Goal: Information Seeking & Learning: Learn about a topic

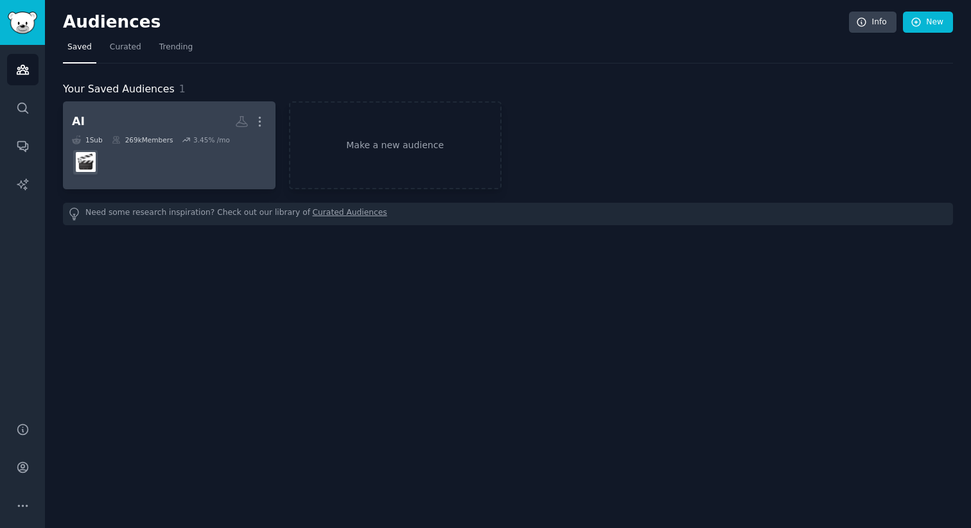
click at [177, 117] on h2 "AI More" at bounding box center [169, 121] width 195 height 22
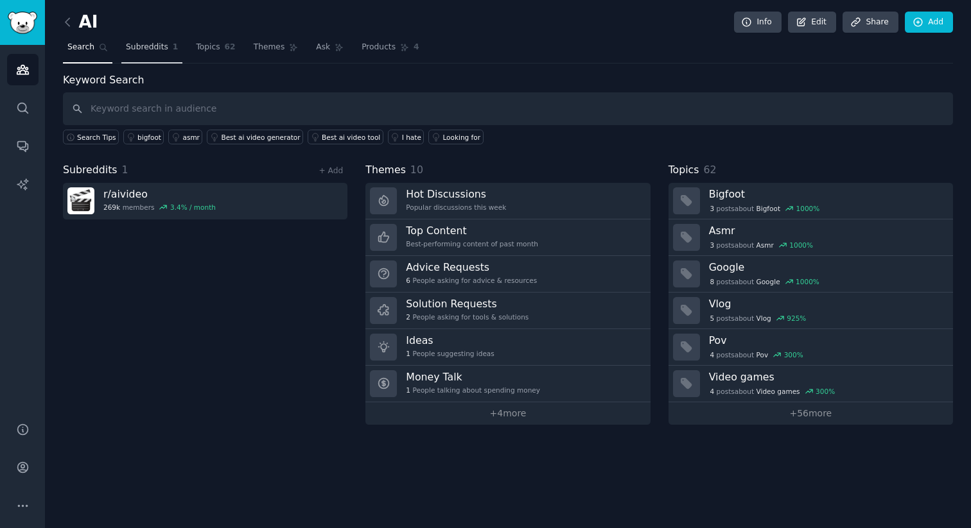
click at [158, 54] on link "Subreddits 1" at bounding box center [151, 50] width 61 height 26
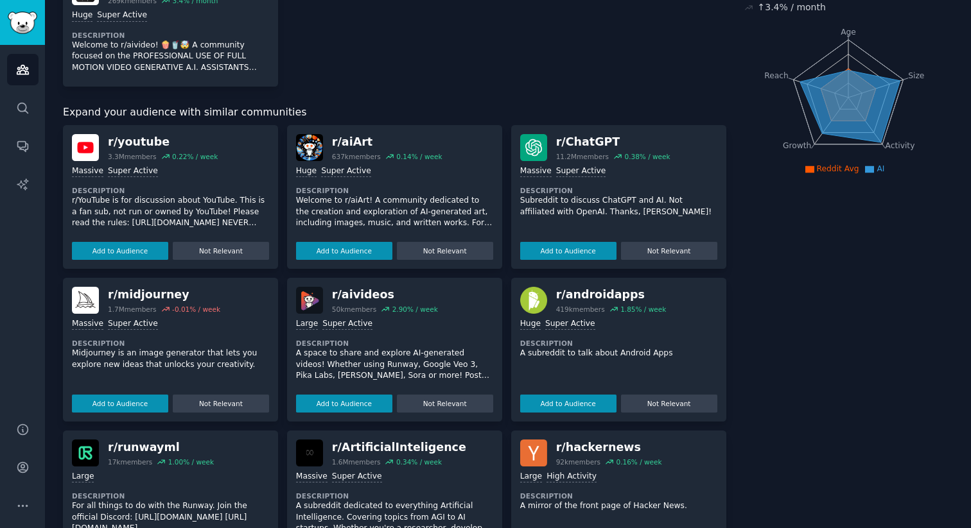
scroll to position [144, 0]
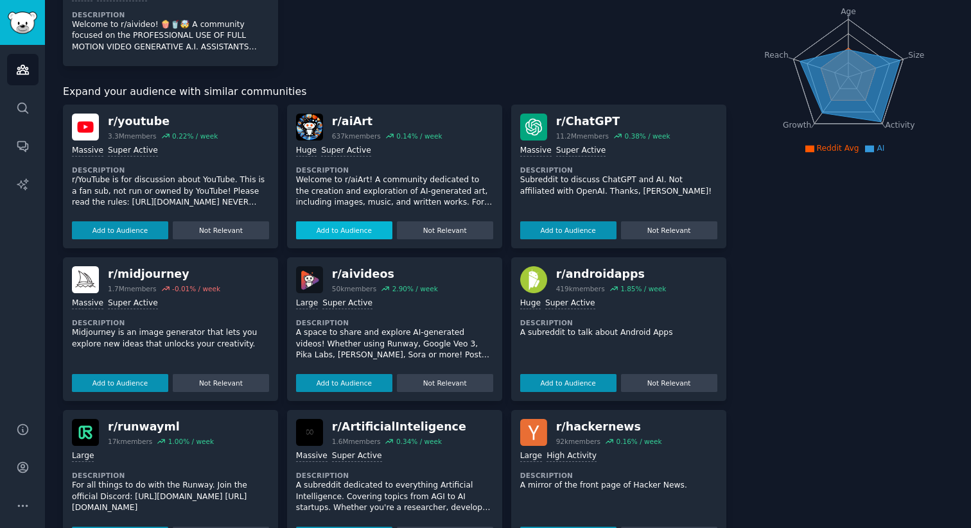
click at [349, 229] on button "Add to Audience" at bounding box center [344, 231] width 96 height 18
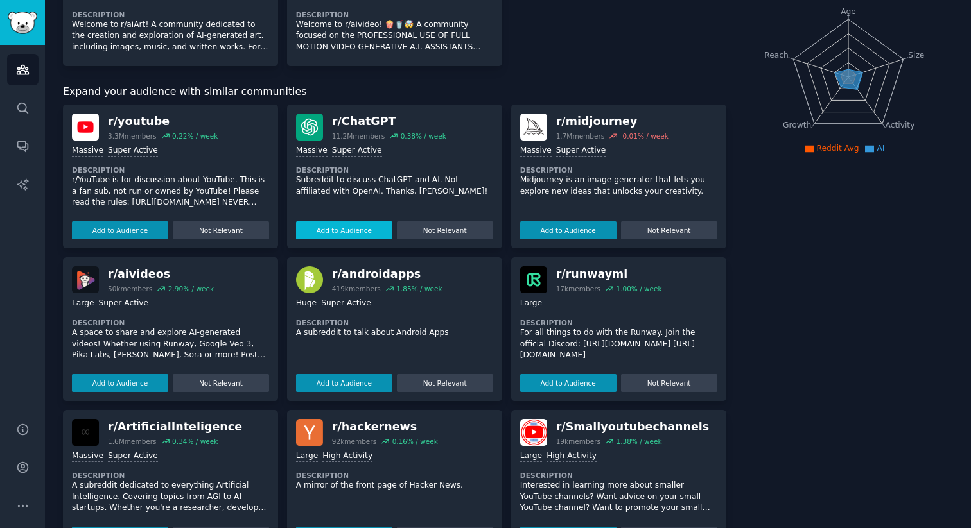
click at [370, 230] on button "Add to Audience" at bounding box center [344, 231] width 96 height 18
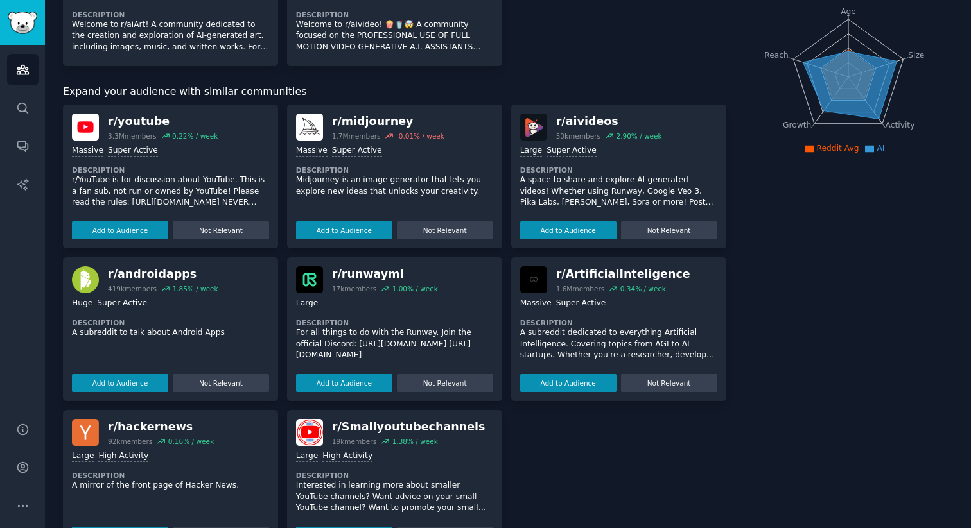
click at [370, 230] on button "Add to Audience" at bounding box center [344, 231] width 96 height 18
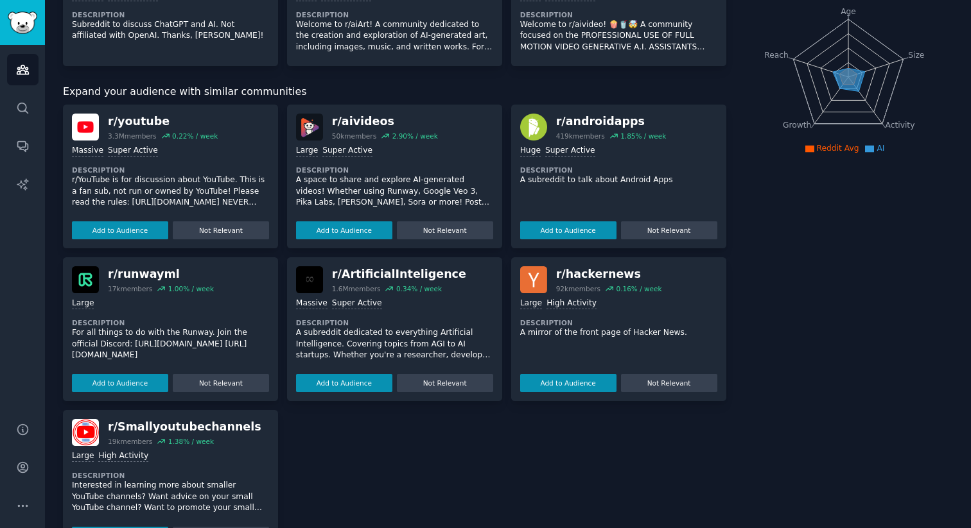
click at [370, 230] on button "Add to Audience" at bounding box center [344, 231] width 96 height 18
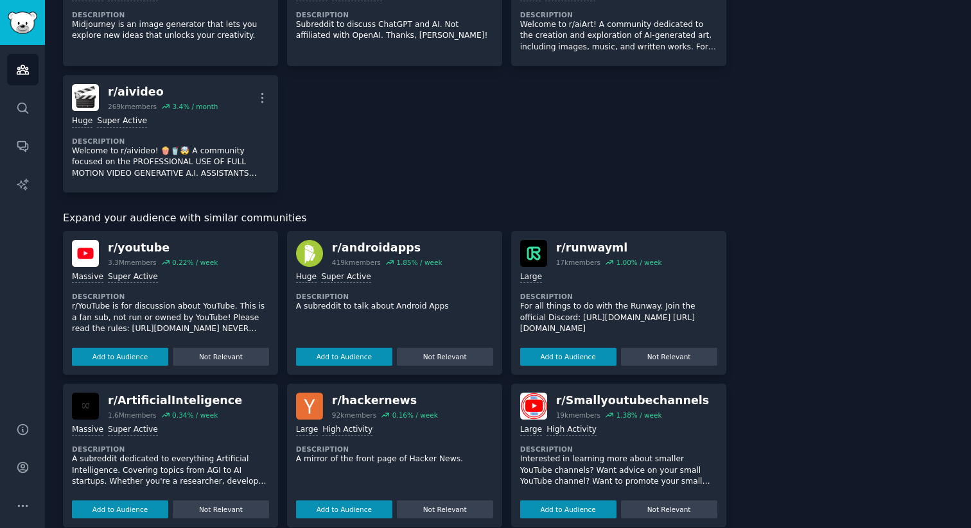
scroll to position [161, 0]
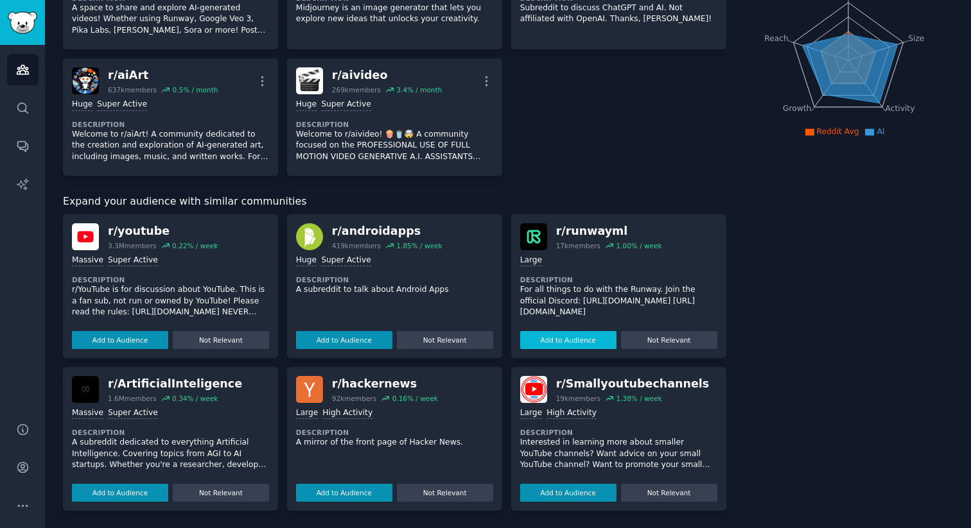
click at [552, 331] on button "Add to Audience" at bounding box center [568, 340] width 96 height 18
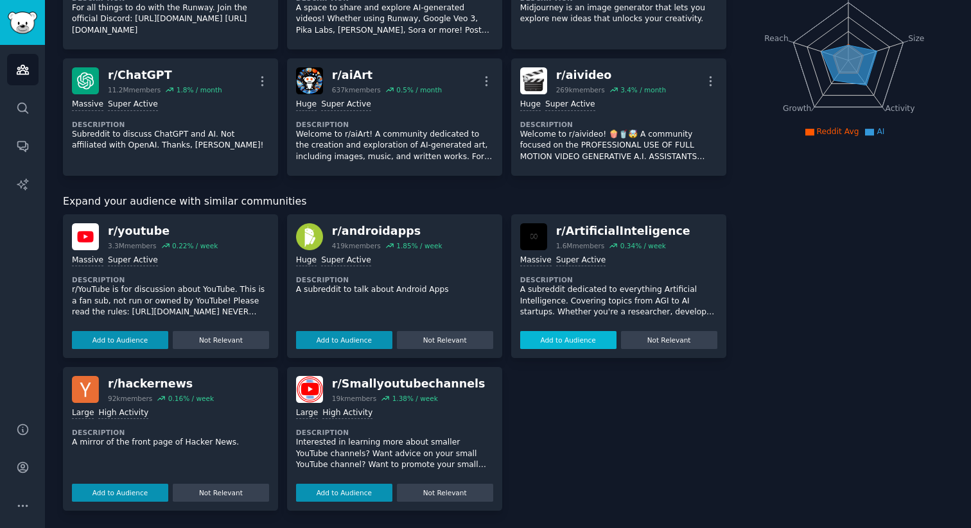
click at [559, 340] on button "Add to Audience" at bounding box center [568, 340] width 96 height 18
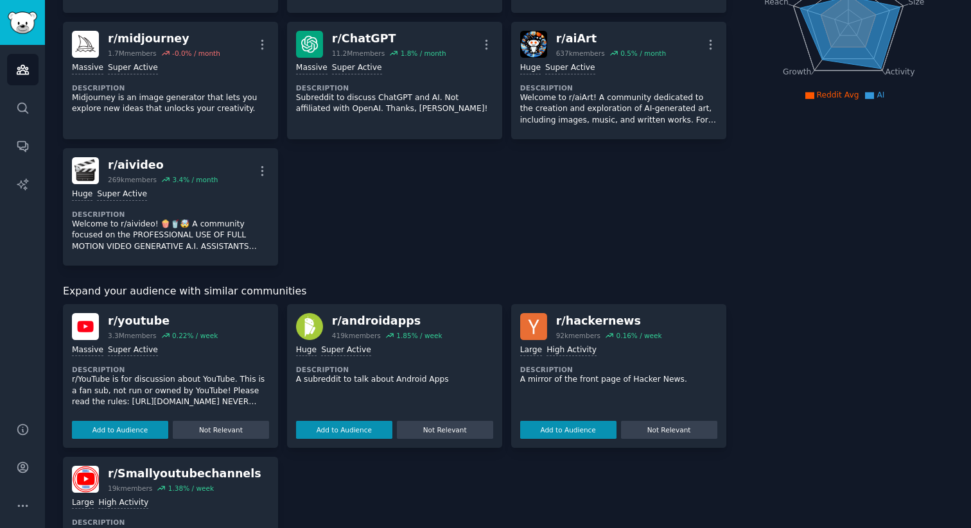
scroll to position [0, 0]
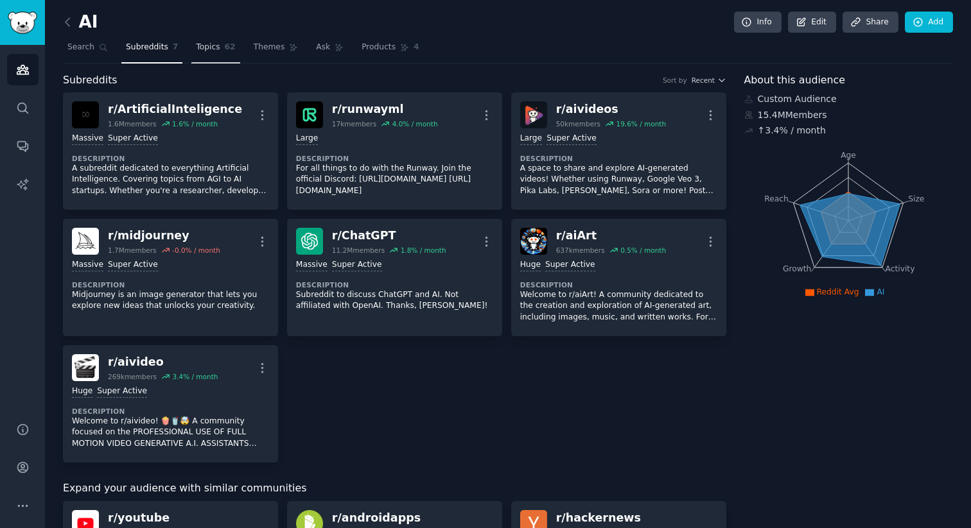
click at [219, 40] on link "Topics 62" at bounding box center [215, 50] width 48 height 26
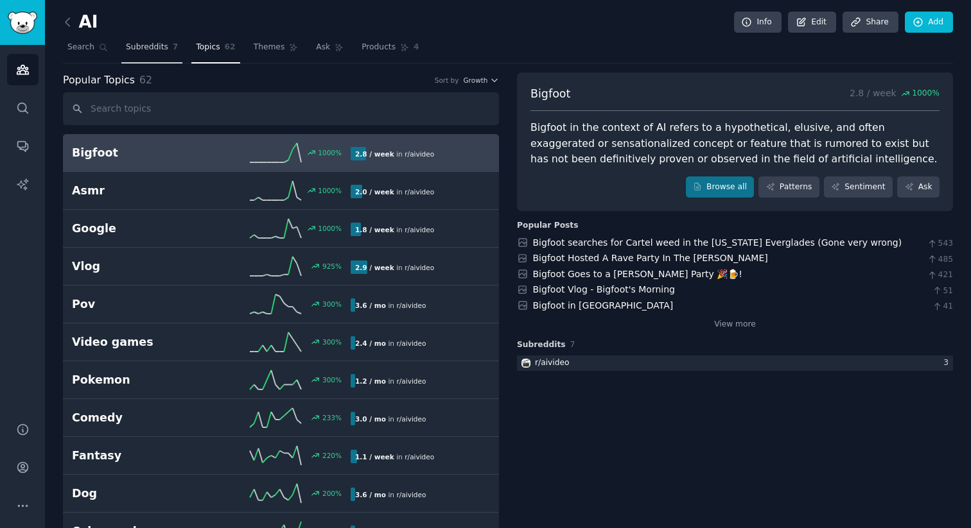
click at [157, 44] on span "Subreddits" at bounding box center [147, 48] width 42 height 12
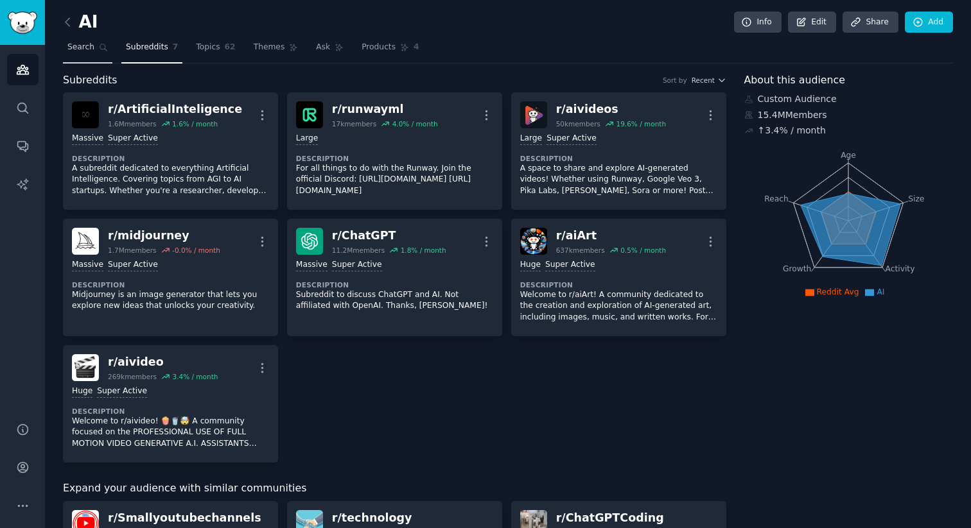
click at [96, 55] on link "Search" at bounding box center [87, 50] width 49 height 26
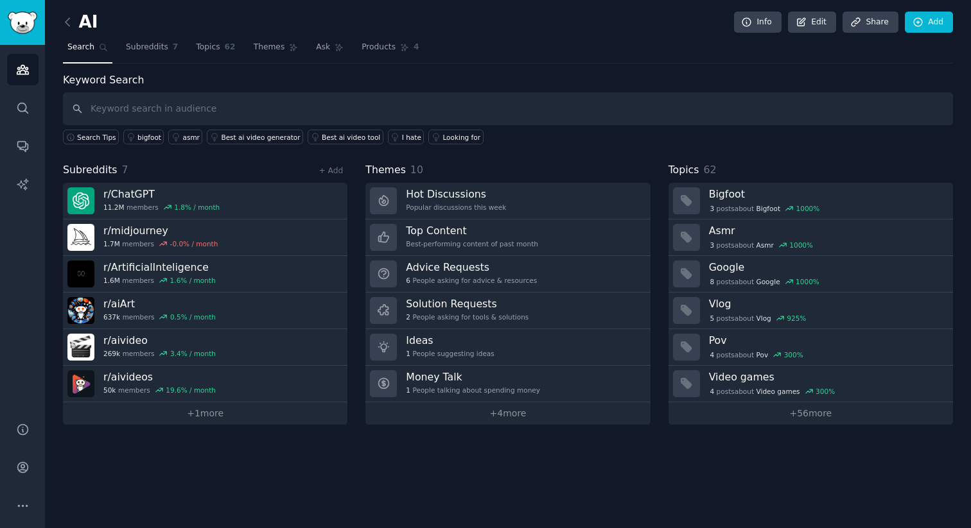
click at [164, 110] on input "text" at bounding box center [508, 108] width 890 height 33
type input "singularity"
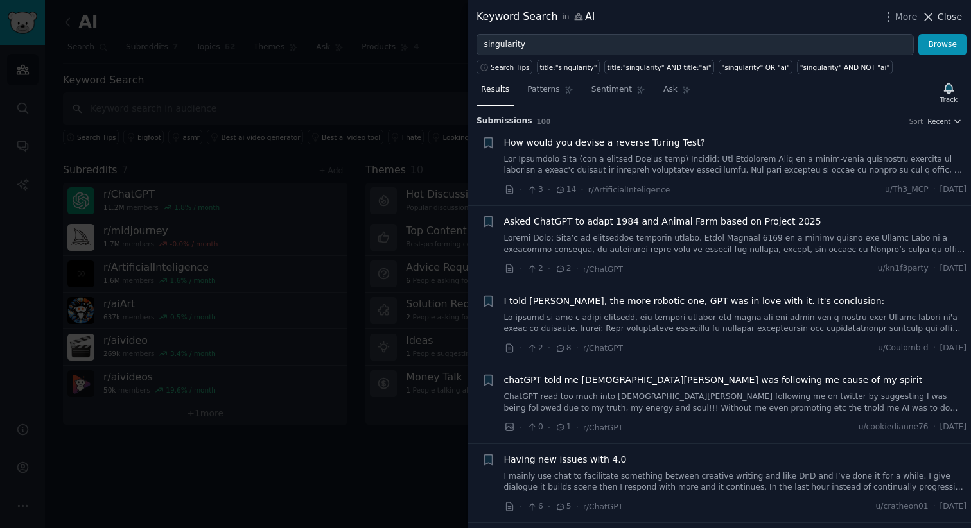
click at [937, 19] on button "Close" at bounding box center [941, 16] width 40 height 13
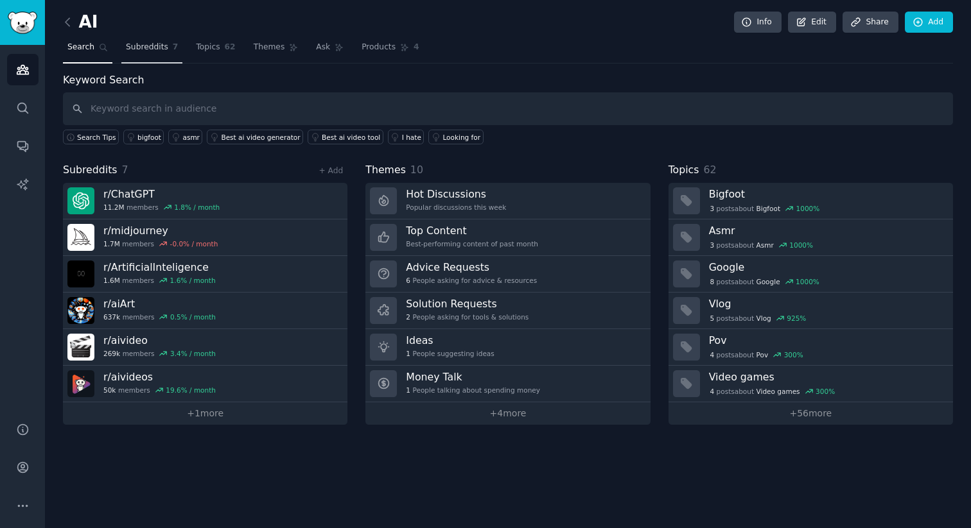
click at [148, 46] on span "Subreddits" at bounding box center [147, 48] width 42 height 12
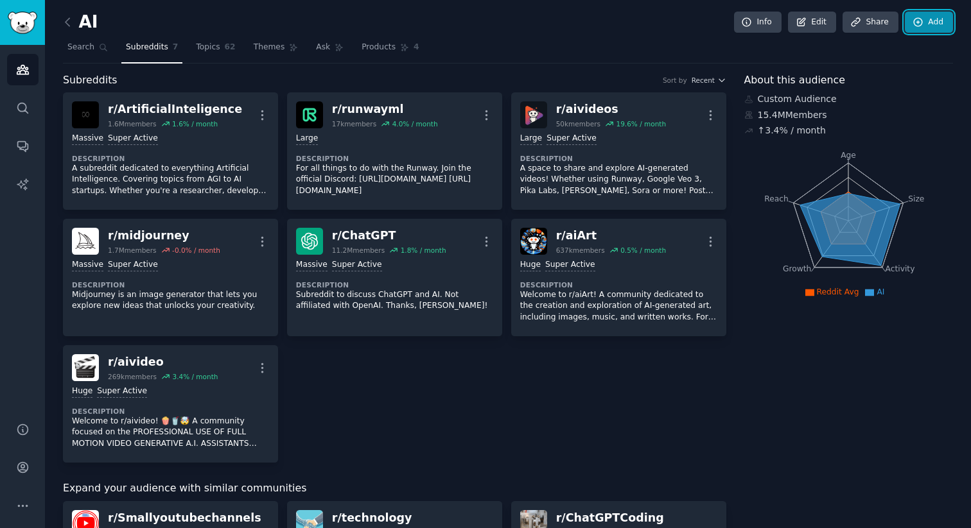
click at [927, 22] on link "Add" at bounding box center [929, 23] width 48 height 22
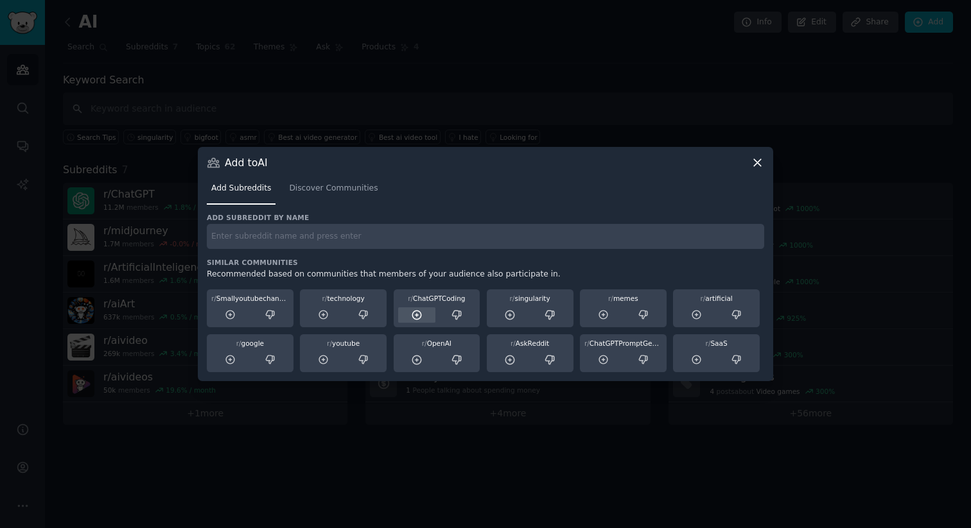
click at [420, 318] on icon at bounding box center [417, 315] width 12 height 12
click at [408, 318] on div at bounding box center [417, 316] width 38 height 16
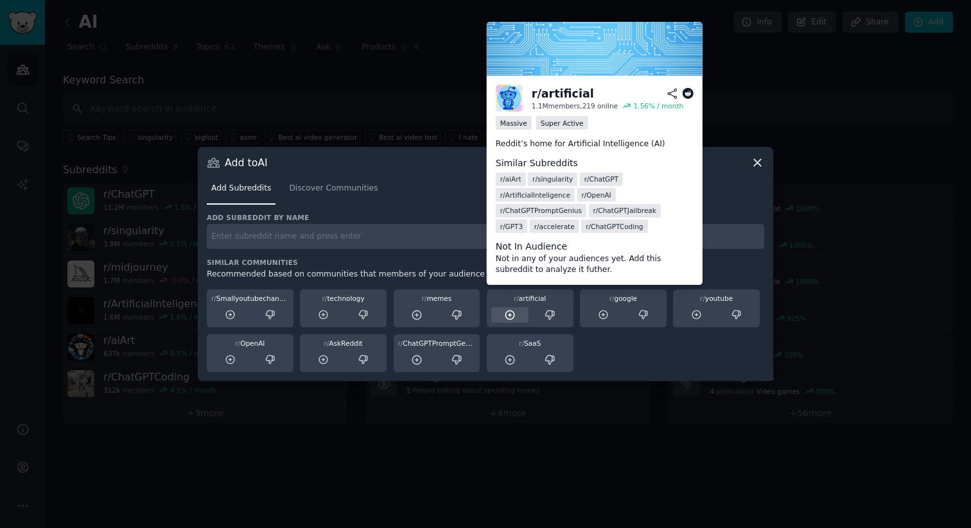
click at [506, 314] on icon at bounding box center [510, 315] width 8 height 8
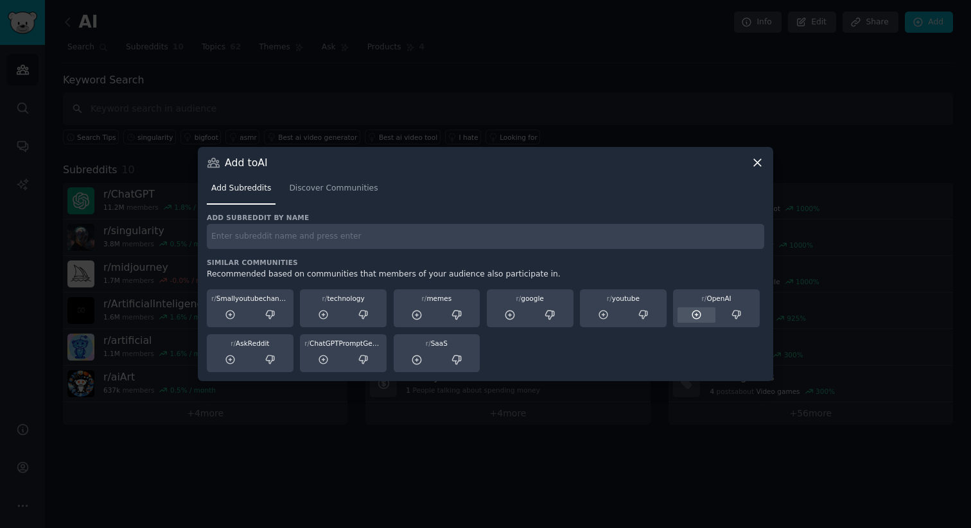
click at [694, 313] on icon at bounding box center [697, 315] width 12 height 12
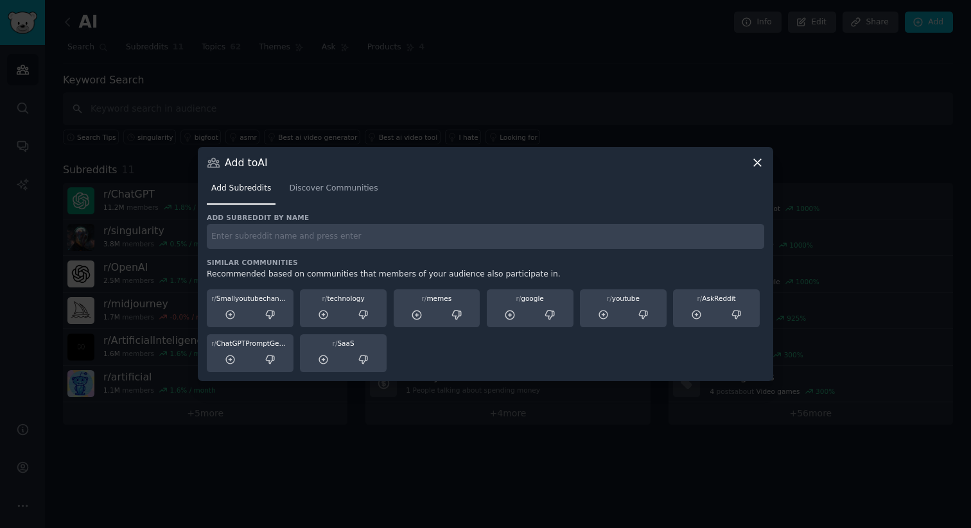
click at [305, 239] on input "text" at bounding box center [485, 236] width 557 height 25
type input "comfyui"
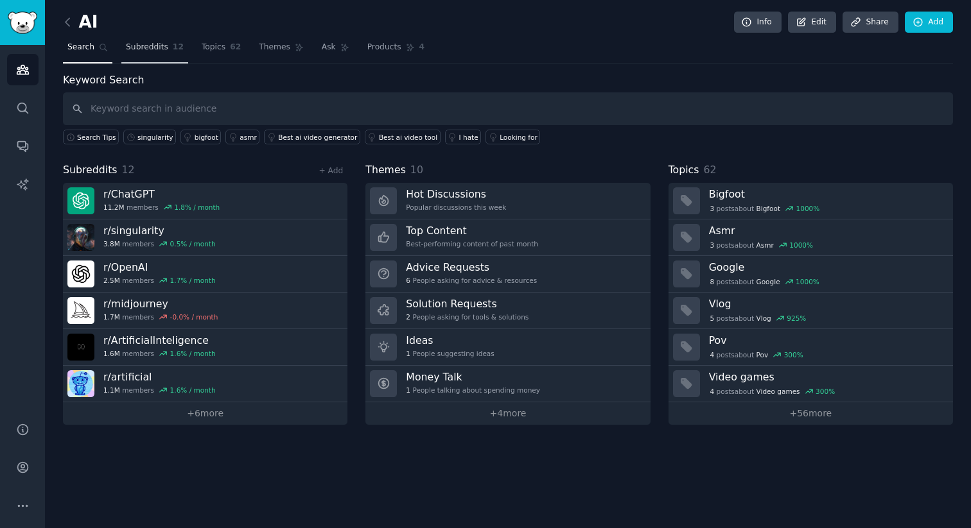
click at [161, 43] on span "Subreddits" at bounding box center [147, 48] width 42 height 12
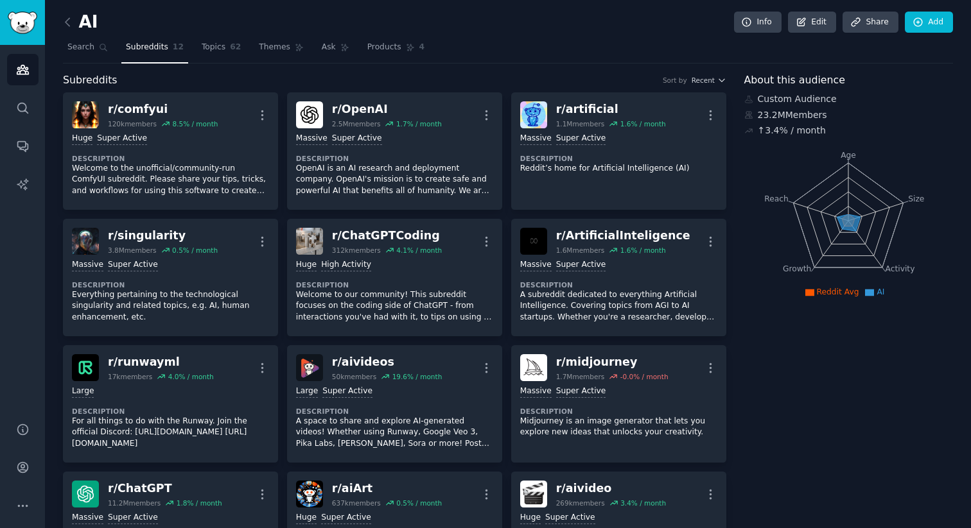
click at [243, 48] on nav "Search Subreddits 12 Topics 62 Themes Ask Products 4" at bounding box center [508, 50] width 890 height 26
click at [230, 46] on span "62" at bounding box center [235, 48] width 11 height 12
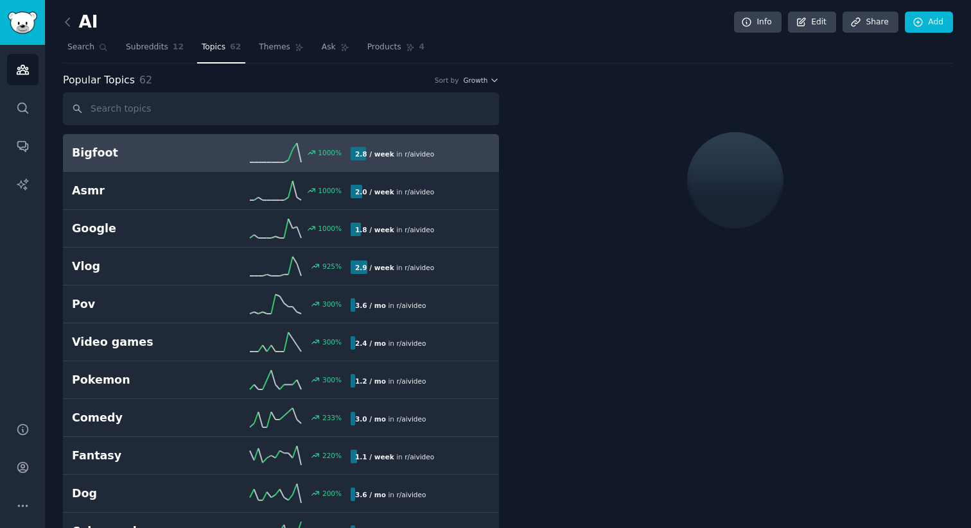
click at [237, 103] on input "text" at bounding box center [281, 108] width 436 height 33
click at [288, 46] on link "Themes" at bounding box center [281, 50] width 54 height 26
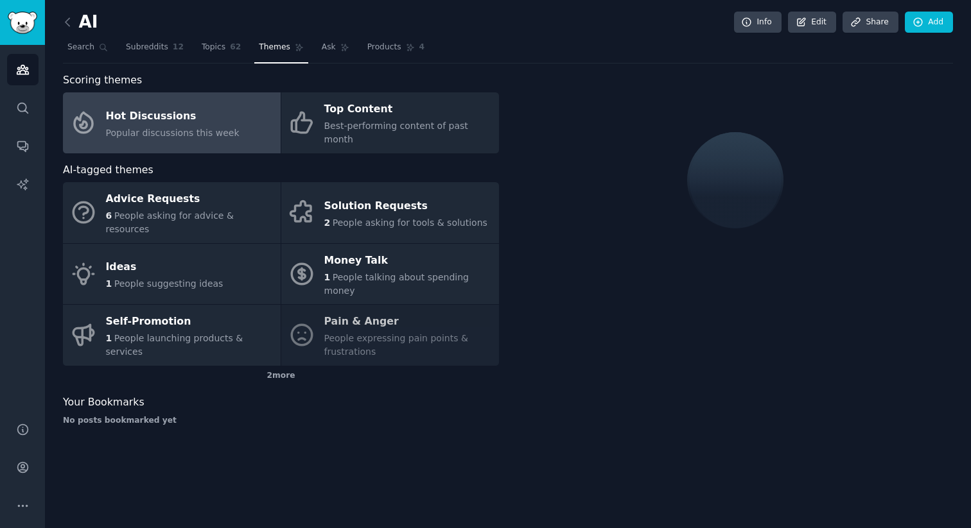
click at [200, 139] on div "Scoring themes Hot Discussions Popular discussions this week Top Content Best-p…" at bounding box center [281, 254] width 436 height 363
click at [184, 113] on div "Hot Discussions" at bounding box center [173, 116] width 134 height 21
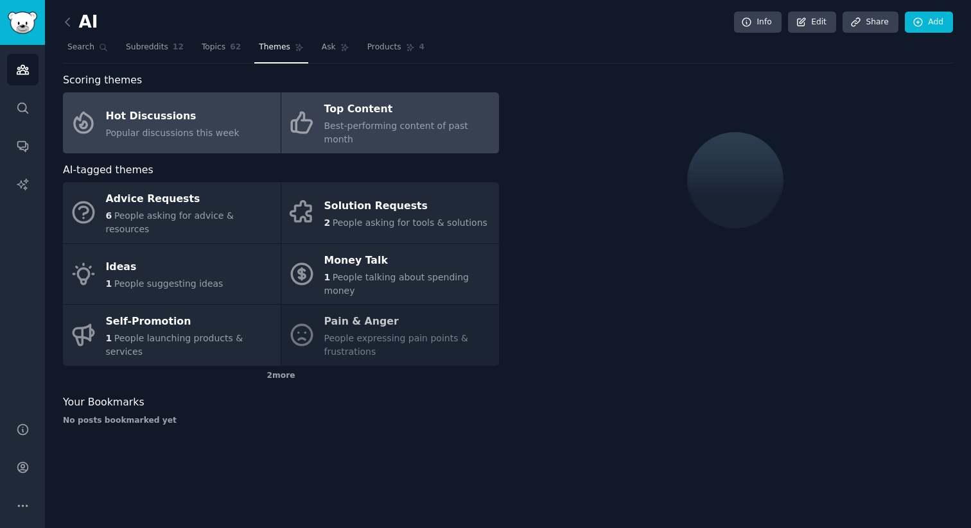
click at [340, 116] on div "Top Content" at bounding box center [408, 110] width 168 height 21
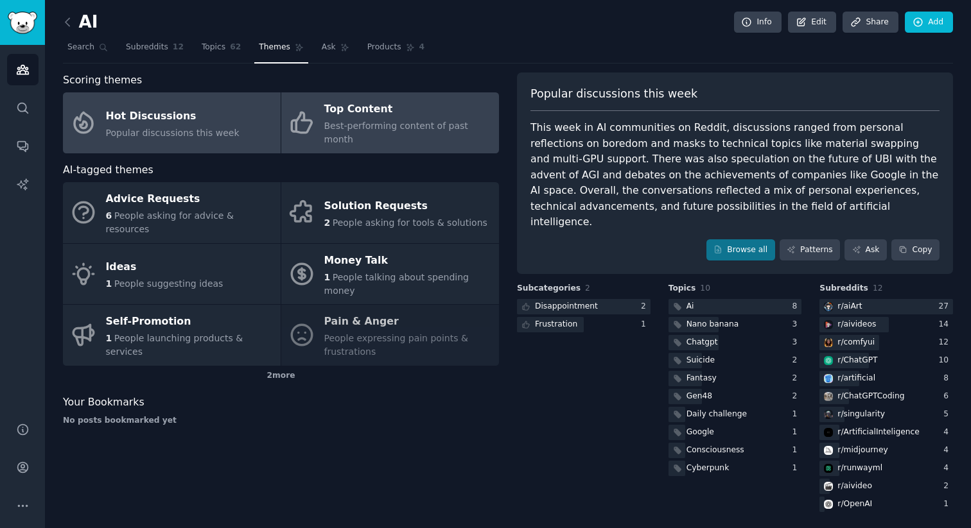
click at [244, 109] on link "Hot Discussions Popular discussions this week" at bounding box center [172, 122] width 218 height 61
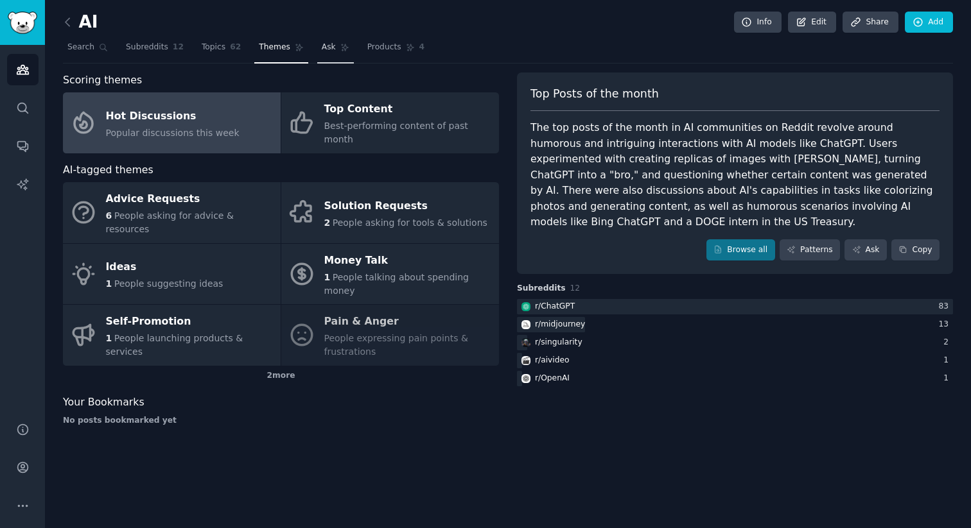
click at [332, 52] on link "Ask" at bounding box center [335, 50] width 37 height 26
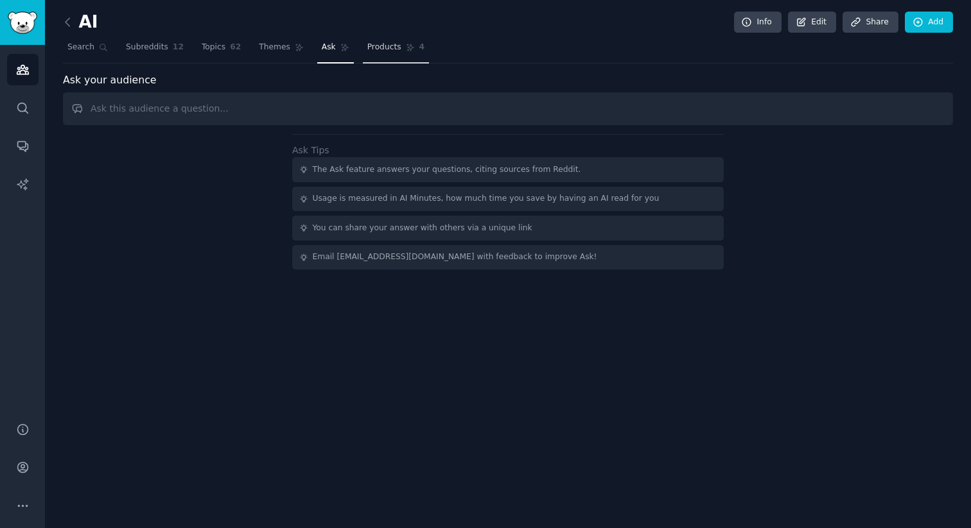
click at [380, 49] on span "Products" at bounding box center [384, 48] width 34 height 12
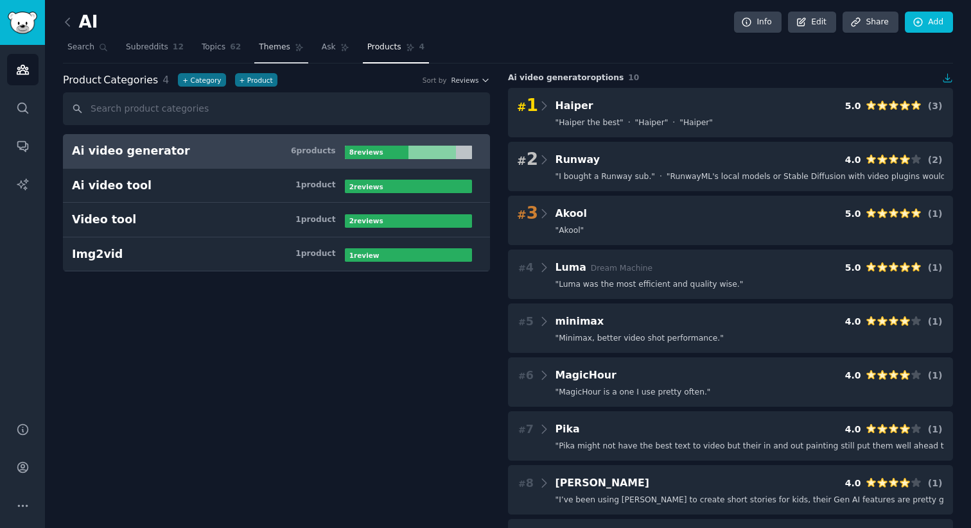
click at [300, 46] on link "Themes" at bounding box center [281, 50] width 54 height 26
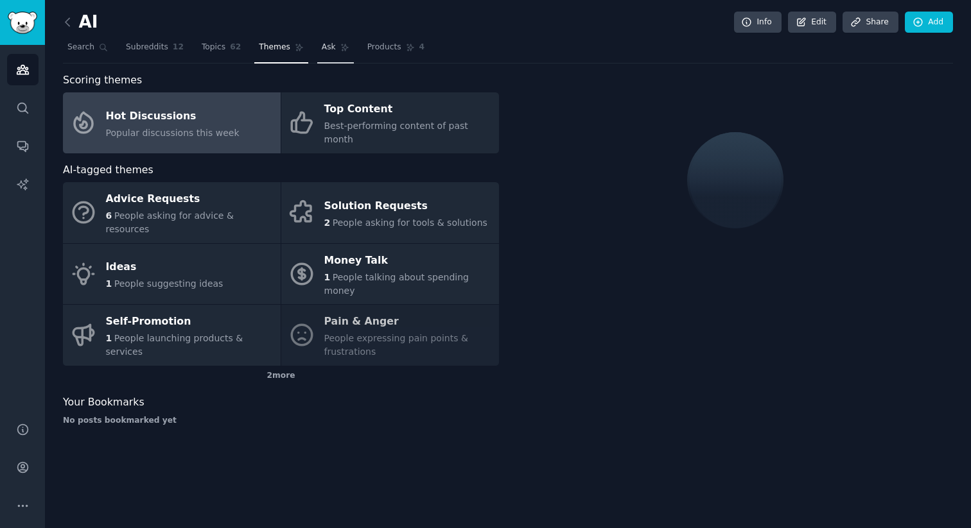
click at [340, 46] on icon at bounding box center [344, 47] width 9 height 9
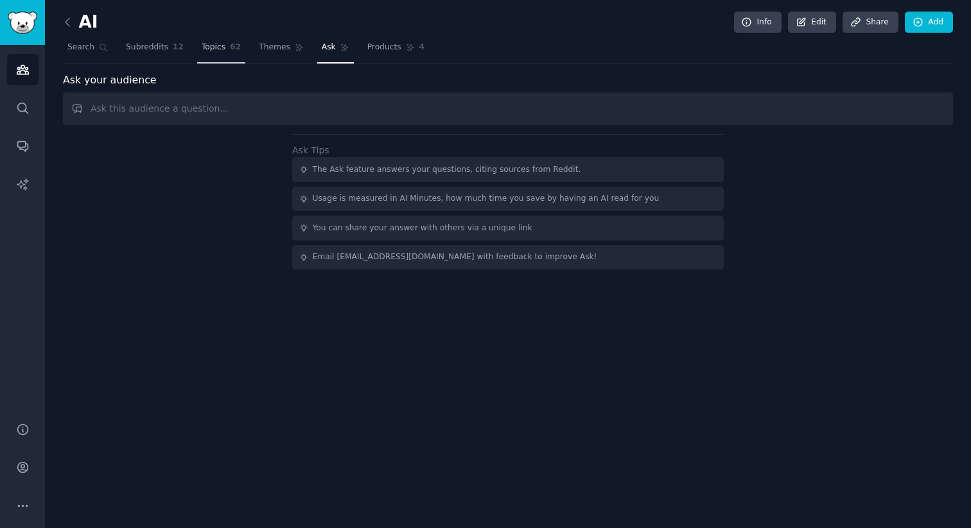
click at [218, 44] on span "Topics" at bounding box center [214, 48] width 24 height 12
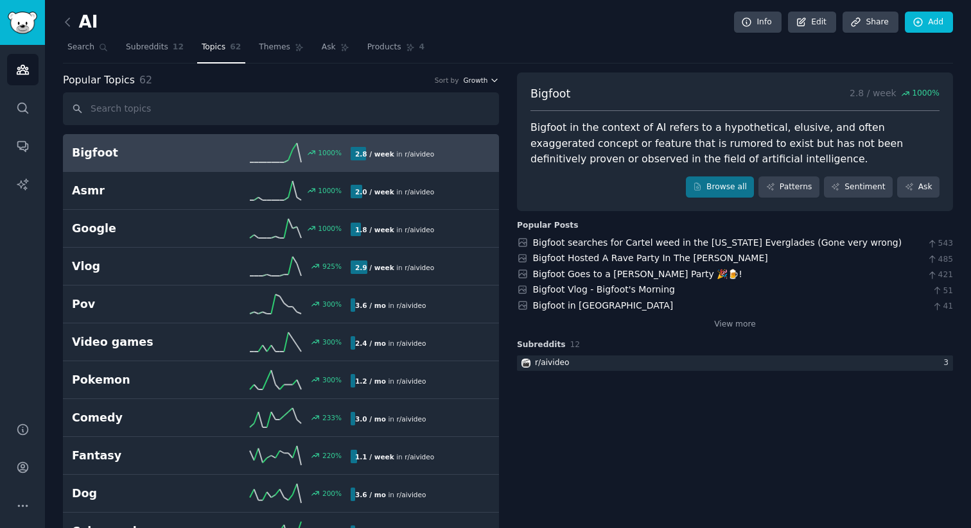
click at [484, 80] on span "Growth" at bounding box center [475, 80] width 24 height 9
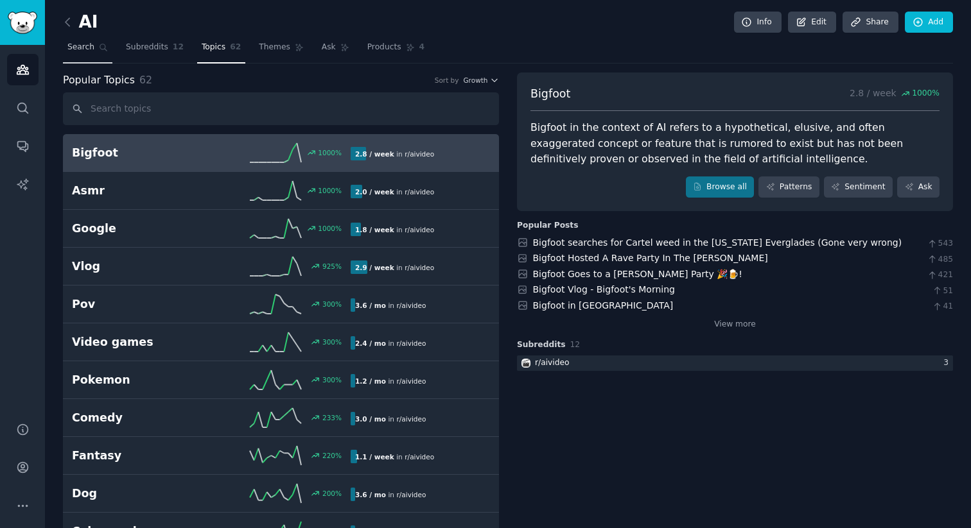
click at [86, 48] on span "Search" at bounding box center [80, 48] width 27 height 12
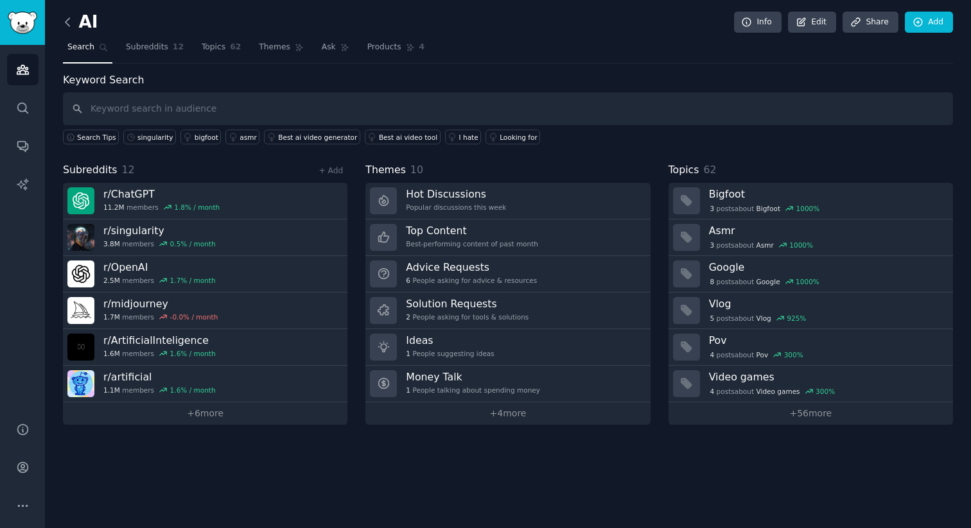
click at [71, 15] on icon at bounding box center [67, 21] width 13 height 13
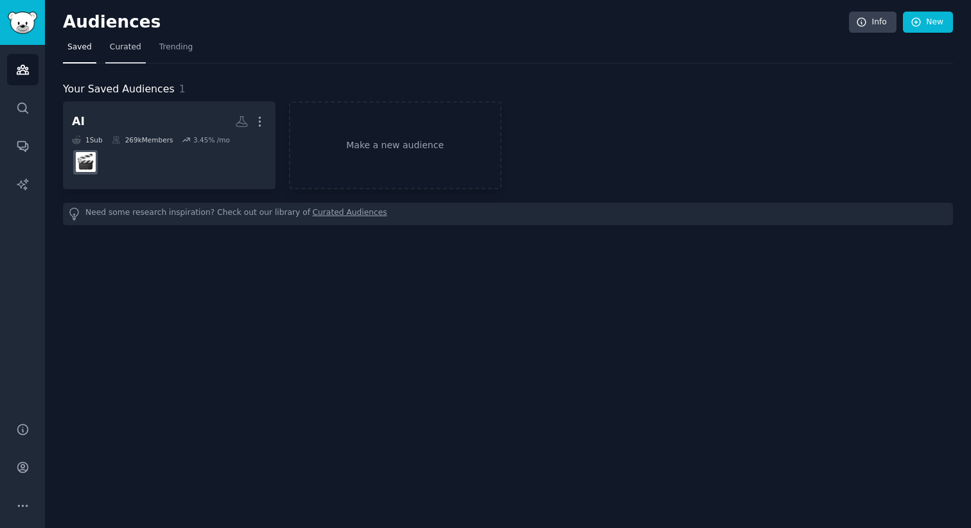
click at [125, 51] on span "Curated" at bounding box center [125, 48] width 31 height 12
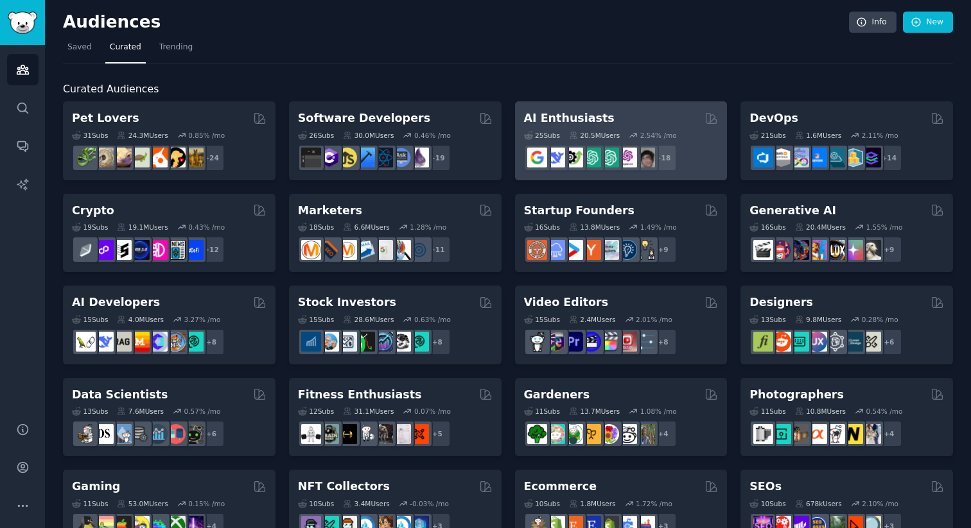
click at [666, 119] on div "AI Enthusiasts" at bounding box center [621, 118] width 195 height 16
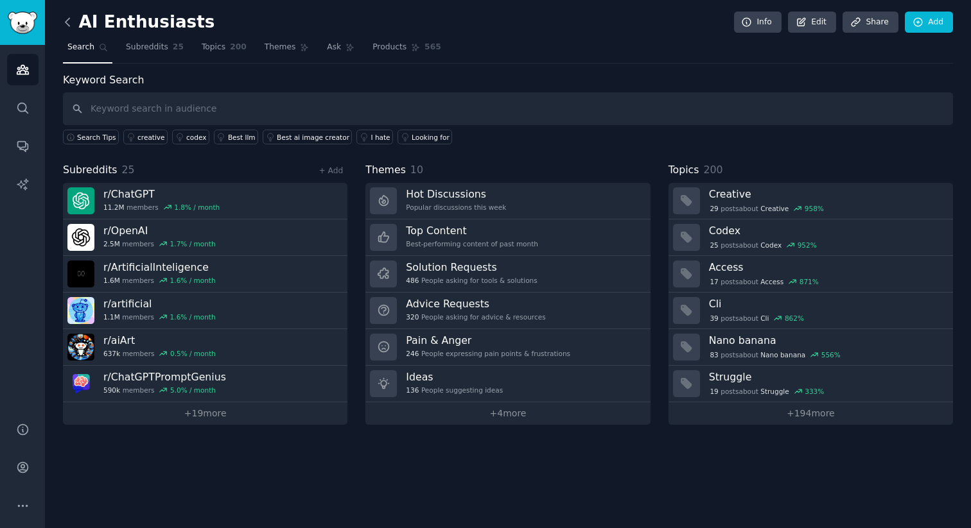
click at [67, 24] on icon at bounding box center [67, 22] width 4 height 8
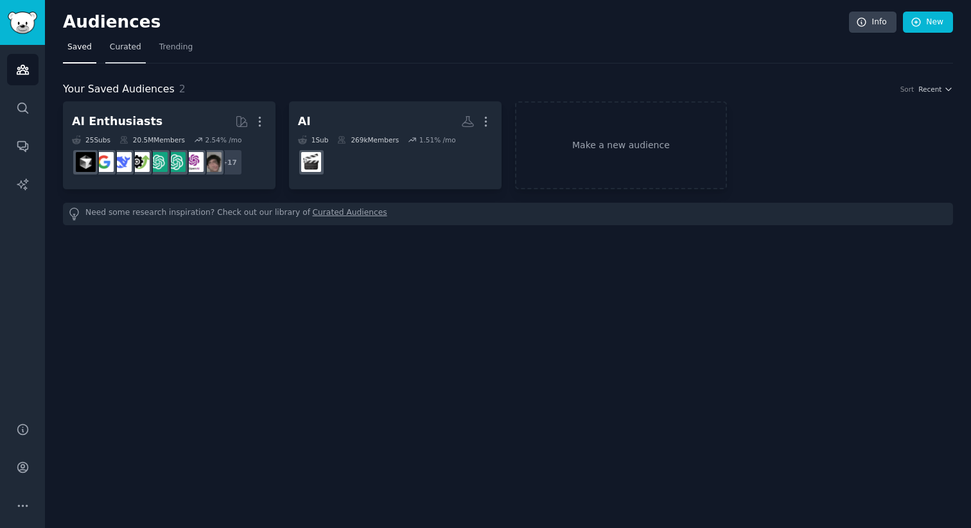
click at [125, 52] on span "Curated" at bounding box center [125, 48] width 31 height 12
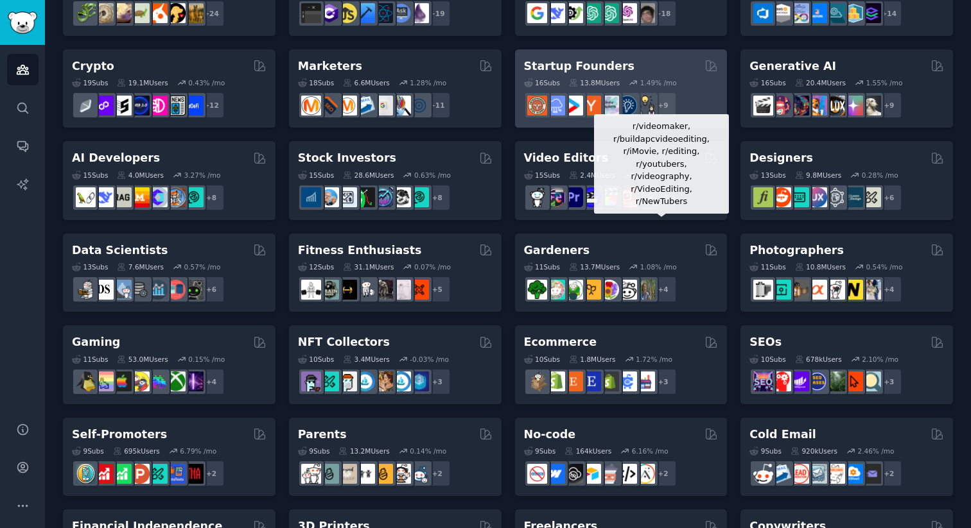
scroll to position [146, 0]
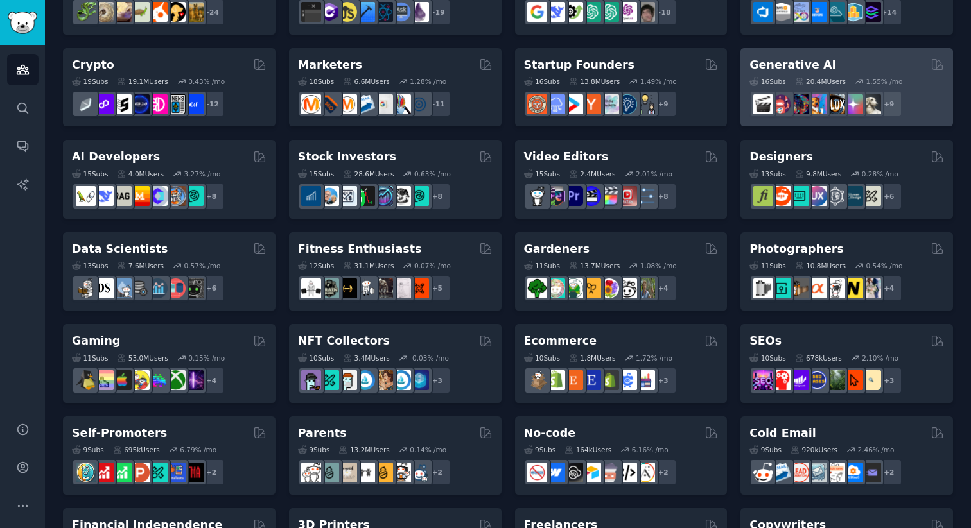
click at [842, 62] on div "Generative AI" at bounding box center [846, 65] width 195 height 16
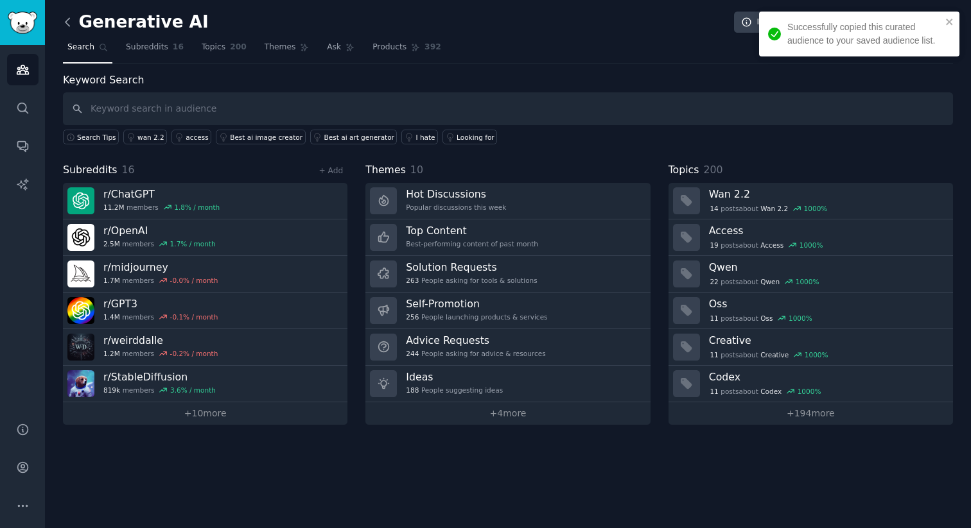
click at [65, 19] on icon at bounding box center [67, 21] width 13 height 13
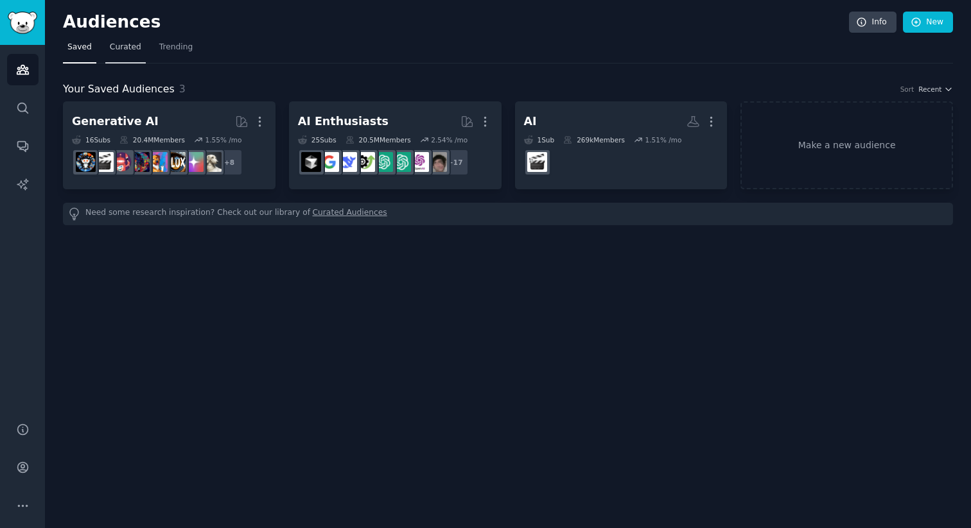
click at [132, 52] on span "Curated" at bounding box center [125, 48] width 31 height 12
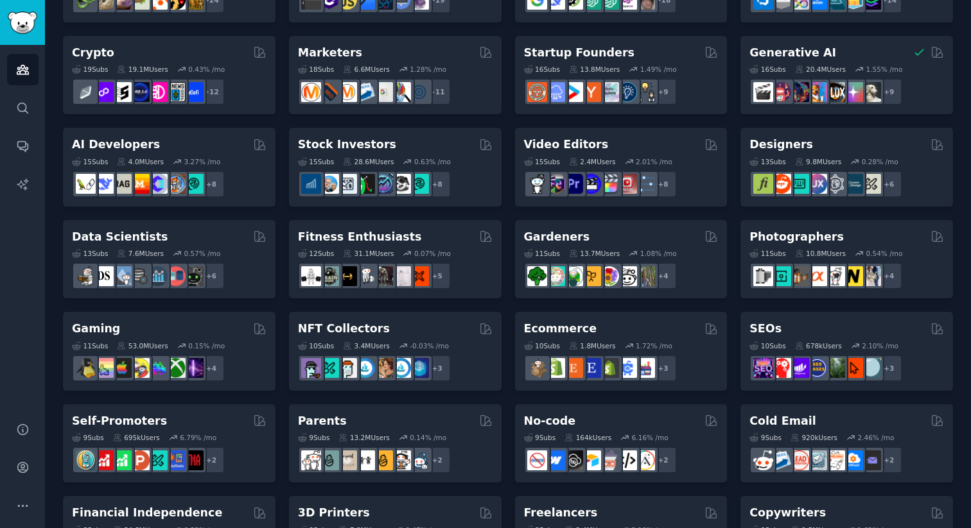
scroll to position [159, 0]
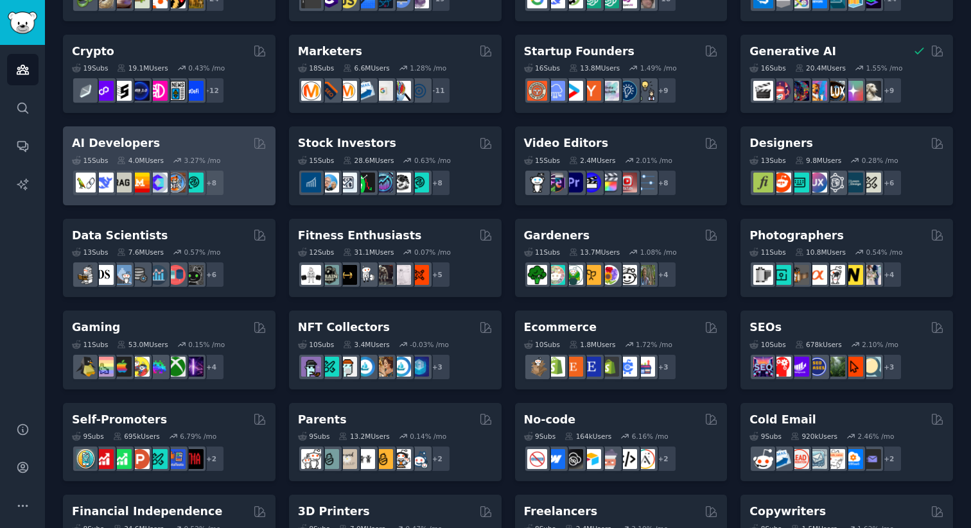
click at [219, 143] on div "AI Developers" at bounding box center [169, 143] width 195 height 16
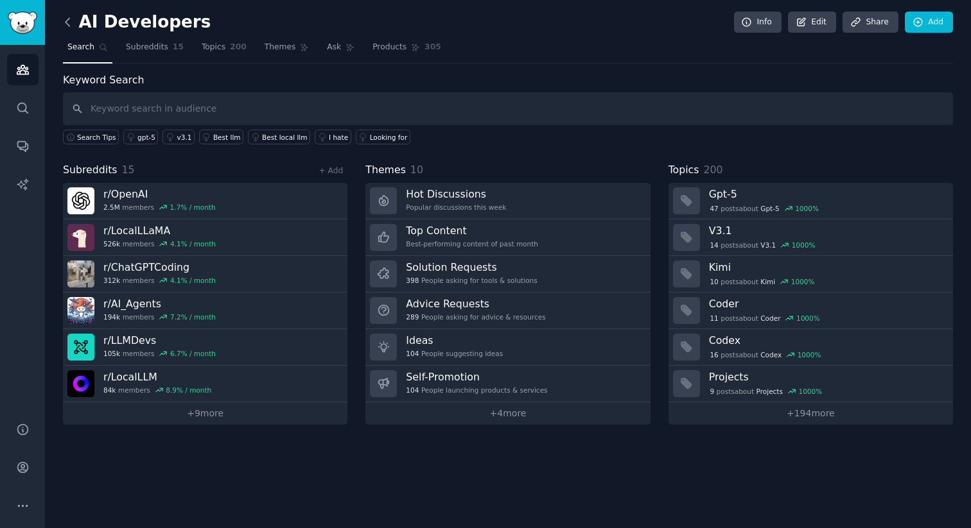
click at [71, 24] on icon at bounding box center [67, 21] width 13 height 13
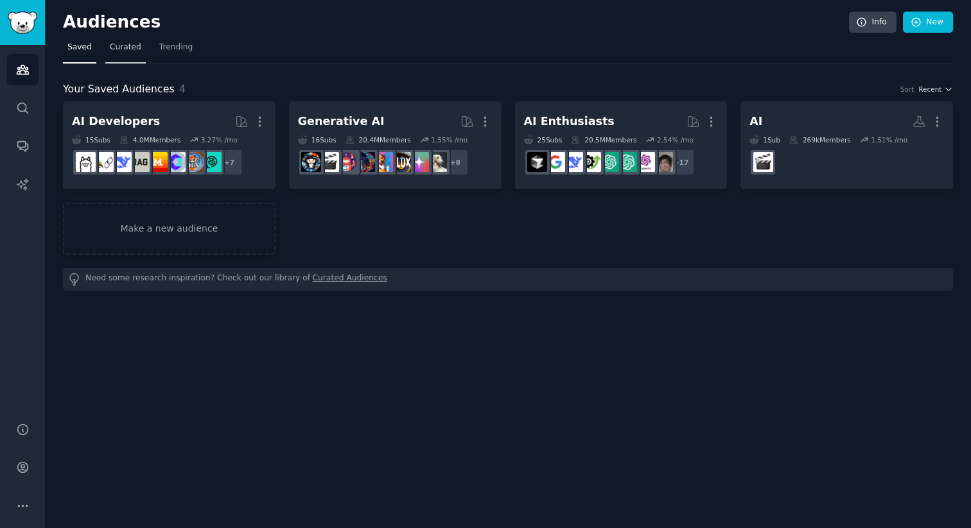
click at [129, 56] on link "Curated" at bounding box center [125, 50] width 40 height 26
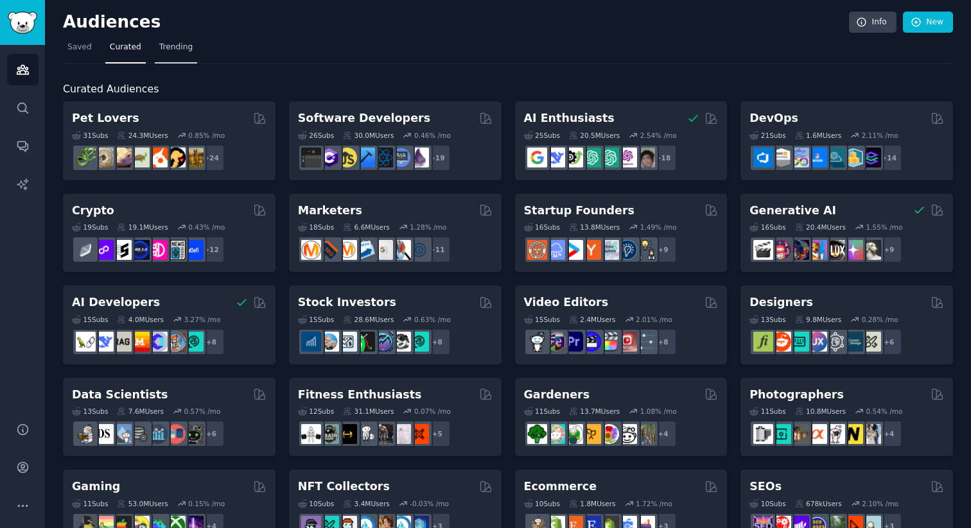
click at [179, 53] on link "Trending" at bounding box center [176, 50] width 42 height 26
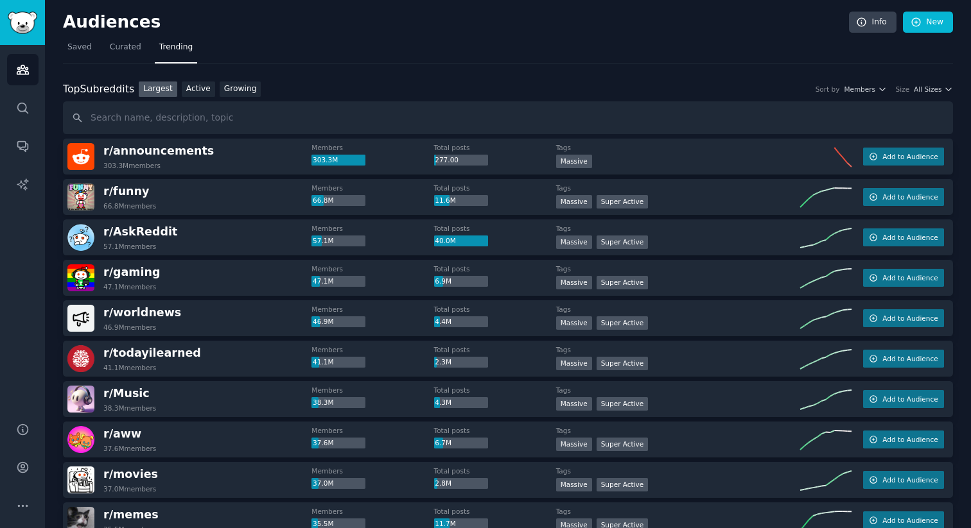
click at [232, 161] on div "r/ announcements 303.3M members" at bounding box center [189, 156] width 244 height 27
click at [159, 159] on h2 "r/ announcements 303.3M members" at bounding box center [158, 156] width 110 height 27
click at [84, 164] on img at bounding box center [80, 156] width 27 height 27
click at [195, 88] on link "Active" at bounding box center [198, 90] width 33 height 16
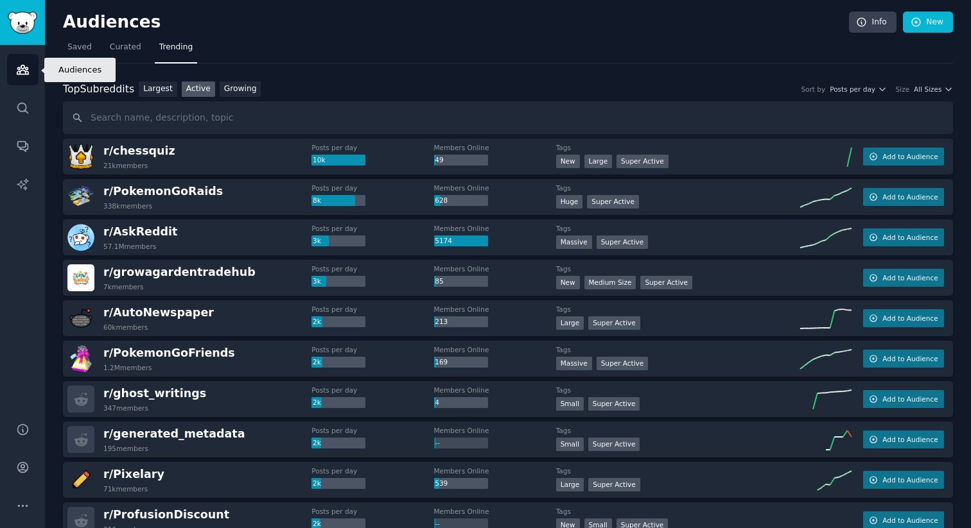
click at [28, 63] on icon "Sidebar" at bounding box center [22, 69] width 13 height 13
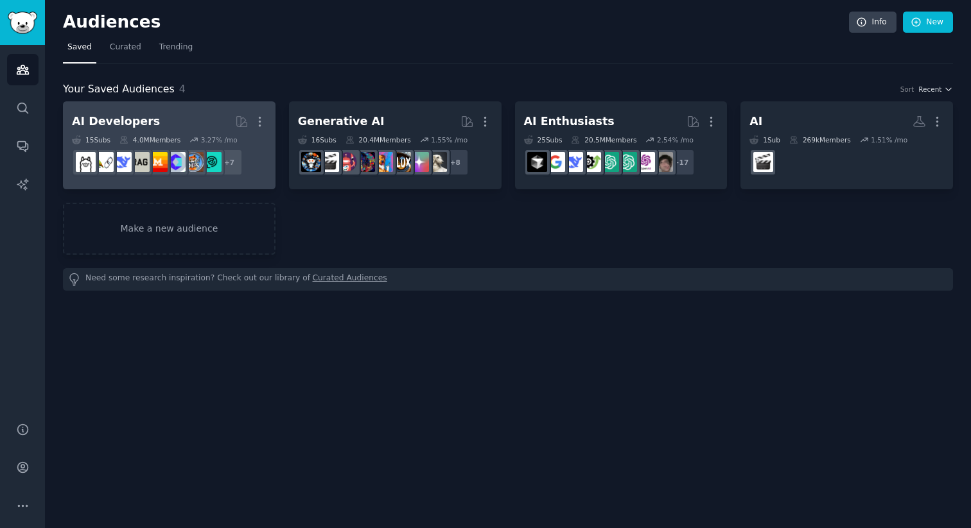
click at [196, 116] on h2 "AI Developers More" at bounding box center [169, 121] width 195 height 22
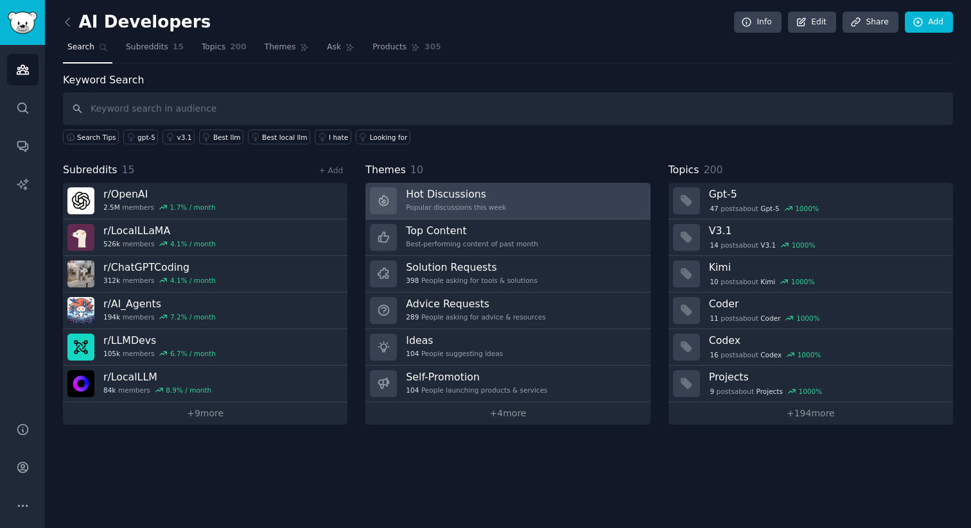
click at [426, 216] on link "Hot Discussions Popular discussions this week" at bounding box center [507, 201] width 284 height 37
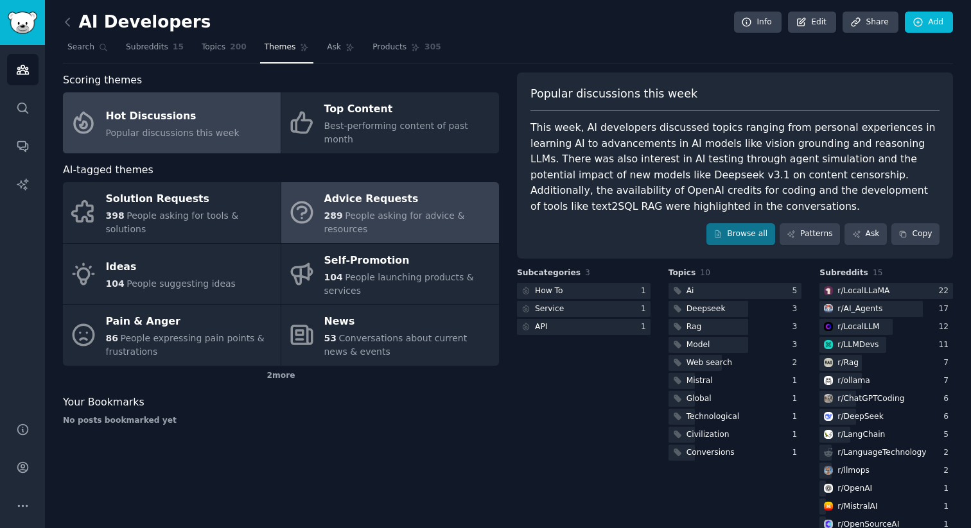
click at [322, 216] on link "Advice Requests 289 People asking for advice & resources" at bounding box center [390, 212] width 218 height 61
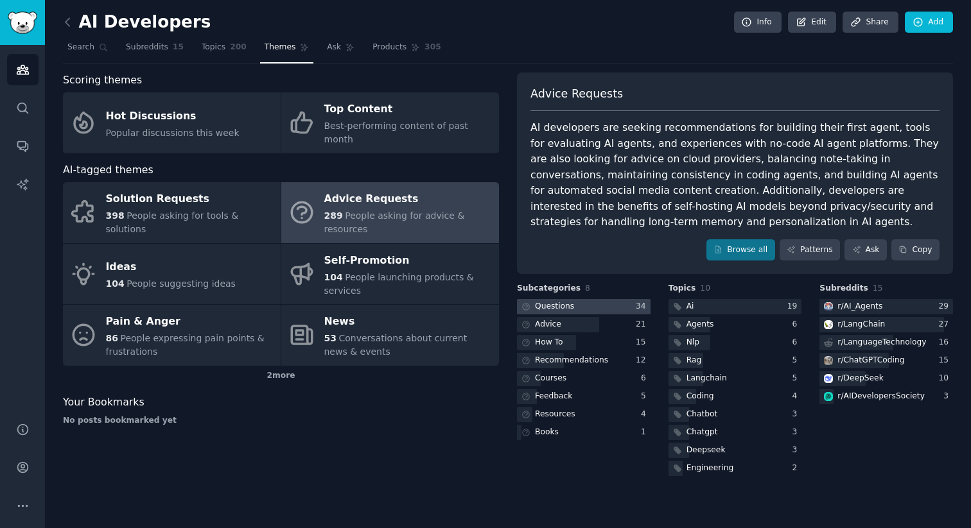
click at [608, 309] on div at bounding box center [584, 307] width 134 height 16
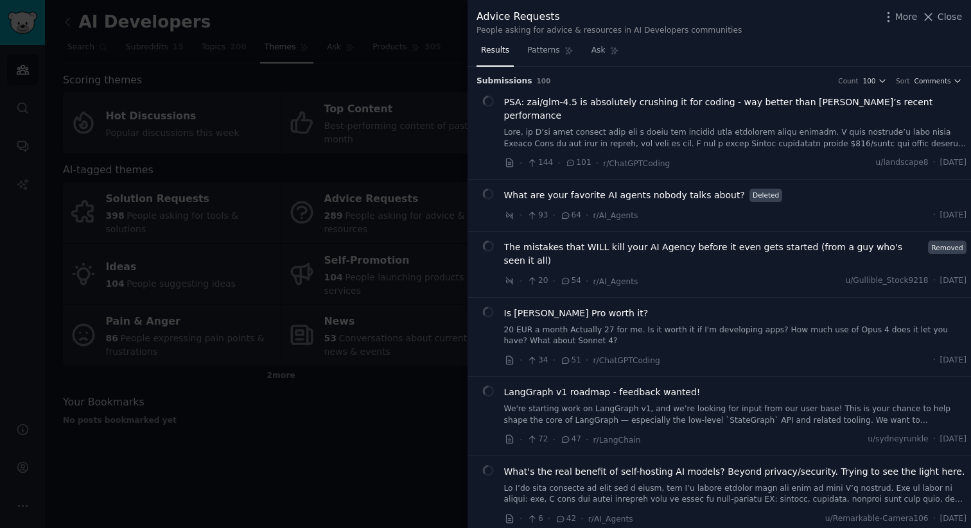
click at [441, 394] on div at bounding box center [485, 264] width 971 height 528
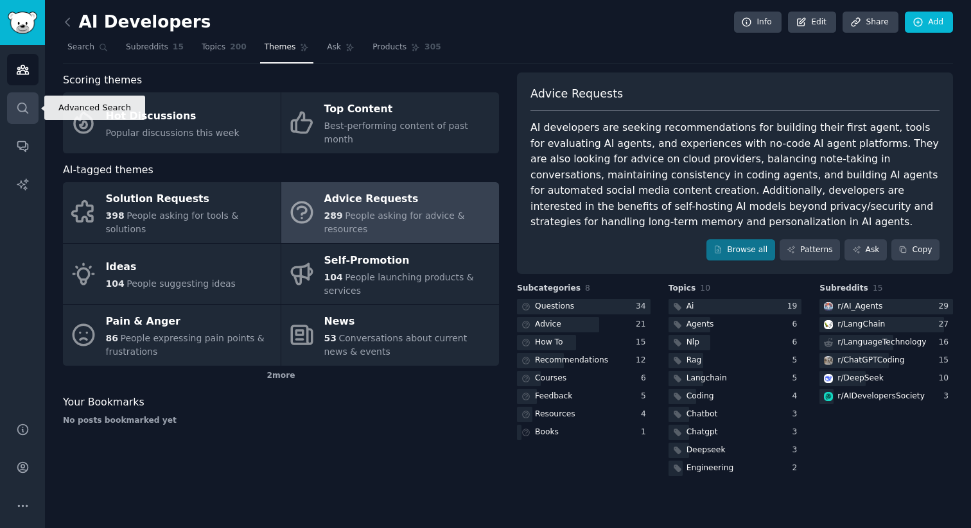
click at [26, 111] on icon "Sidebar" at bounding box center [22, 108] width 10 height 10
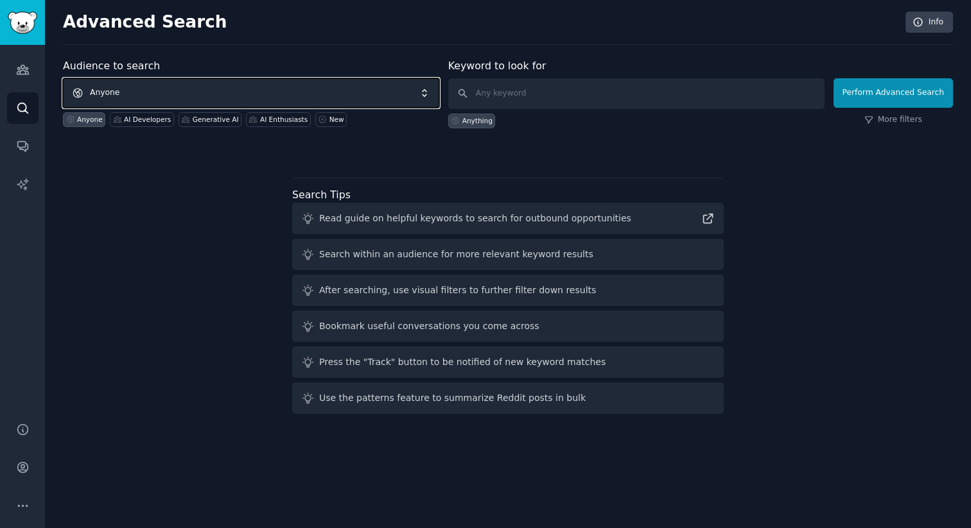
click at [120, 85] on span "Anyone" at bounding box center [251, 93] width 376 height 30
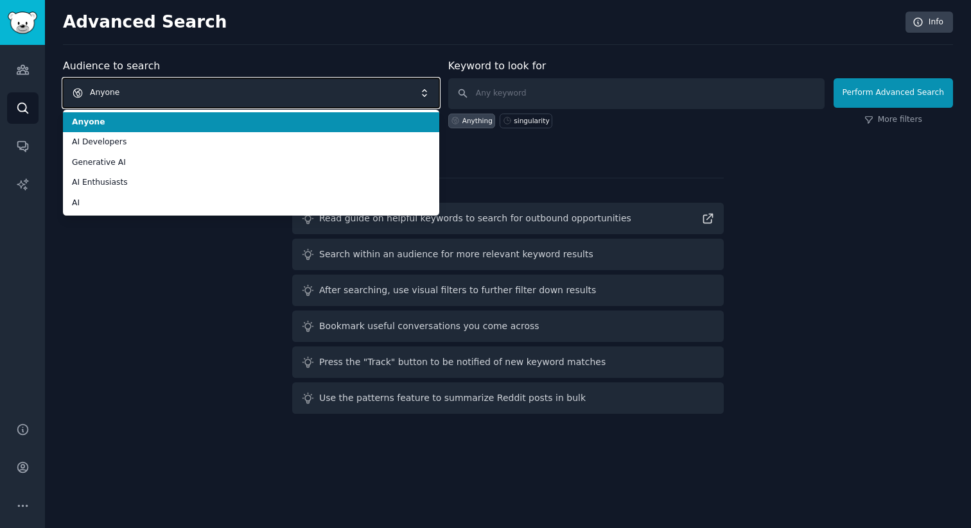
click at [200, 89] on span "Anyone" at bounding box center [251, 93] width 376 height 30
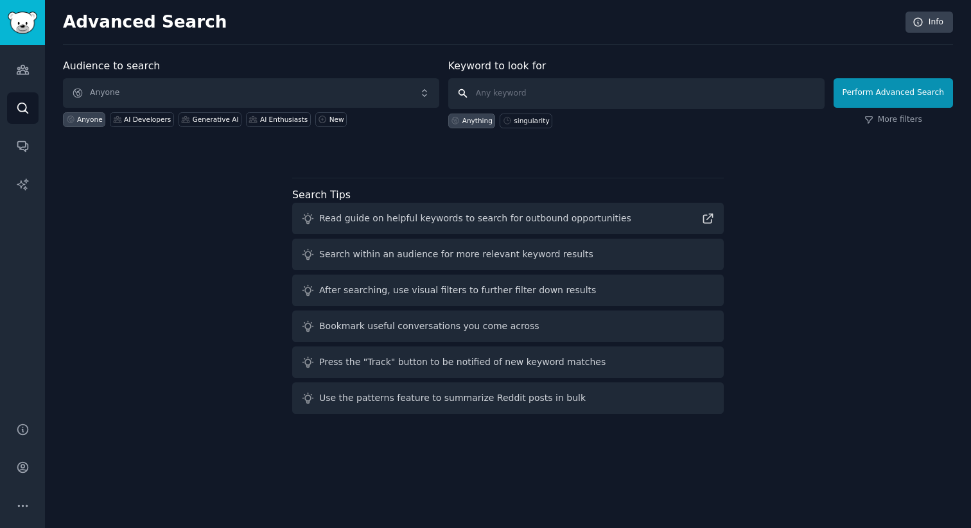
click at [485, 96] on input "text" at bounding box center [636, 93] width 376 height 31
type input "Р"
type input "Higgsfield"
click button "Perform Advanced Search" at bounding box center [892, 93] width 119 height 30
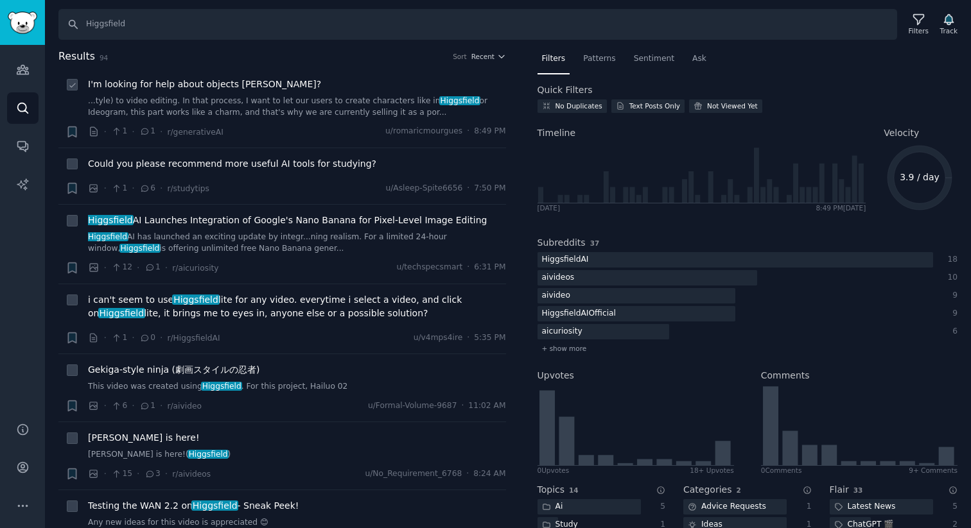
click at [272, 110] on link "...tyle) to video editing. In that process, I want to let our users to create c…" at bounding box center [297, 107] width 418 height 22
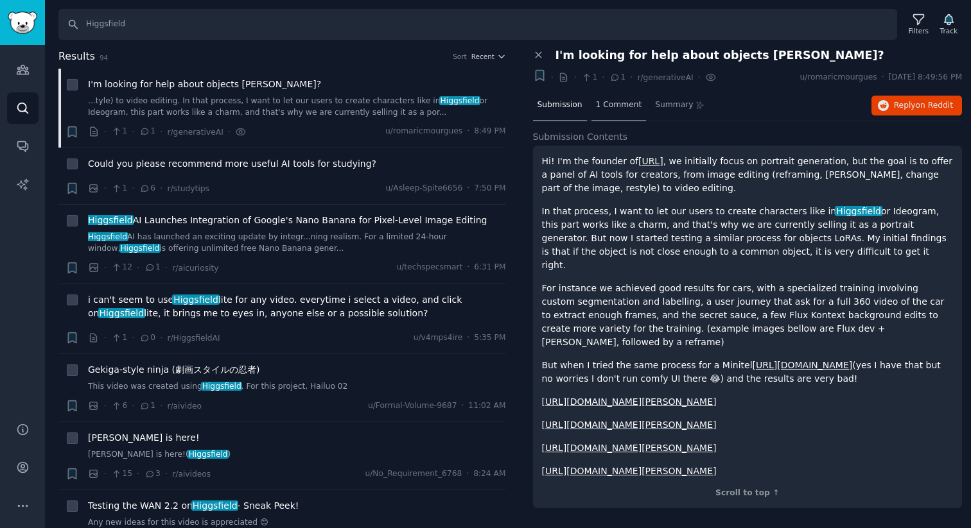
click at [627, 111] on div "1 Comment" at bounding box center [618, 106] width 55 height 31
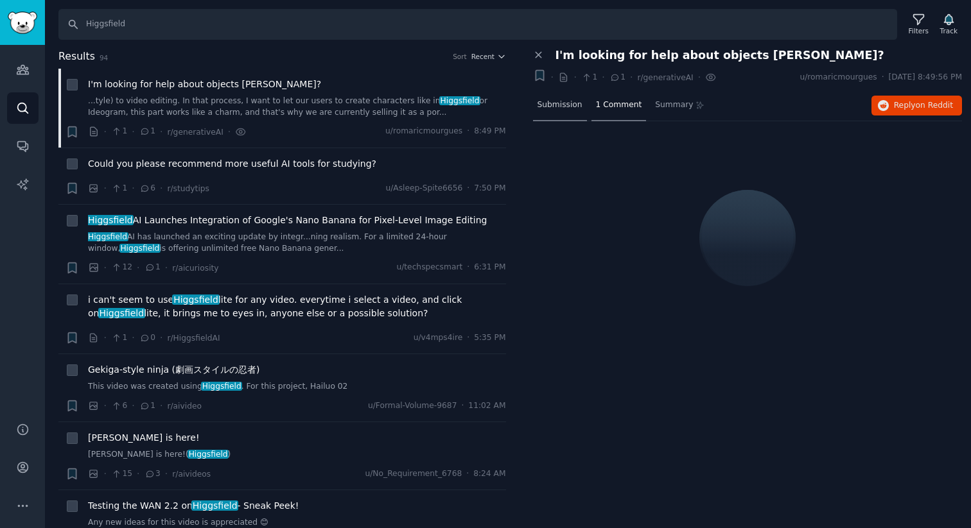
click at [563, 103] on span "Submission" at bounding box center [559, 106] width 45 height 12
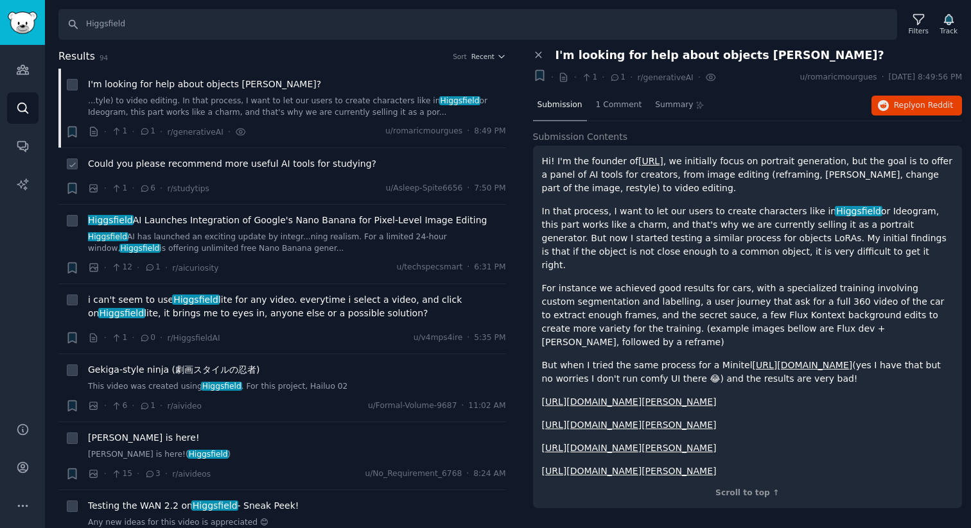
click at [252, 164] on span "Could you please recommend more useful AI tools for studying?" at bounding box center [232, 163] width 288 height 13
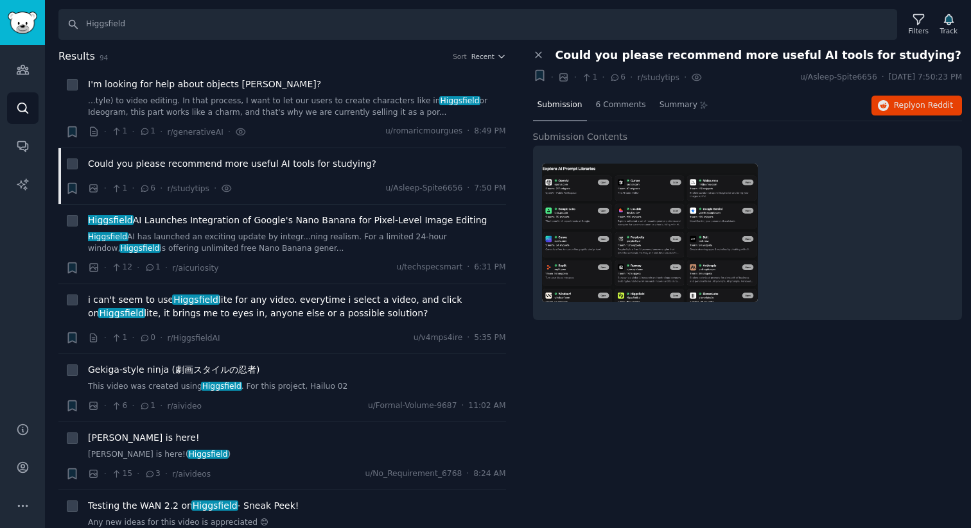
click at [614, 205] on img at bounding box center [650, 233] width 216 height 139
click at [613, 110] on div "6 Comments" at bounding box center [620, 106] width 59 height 31
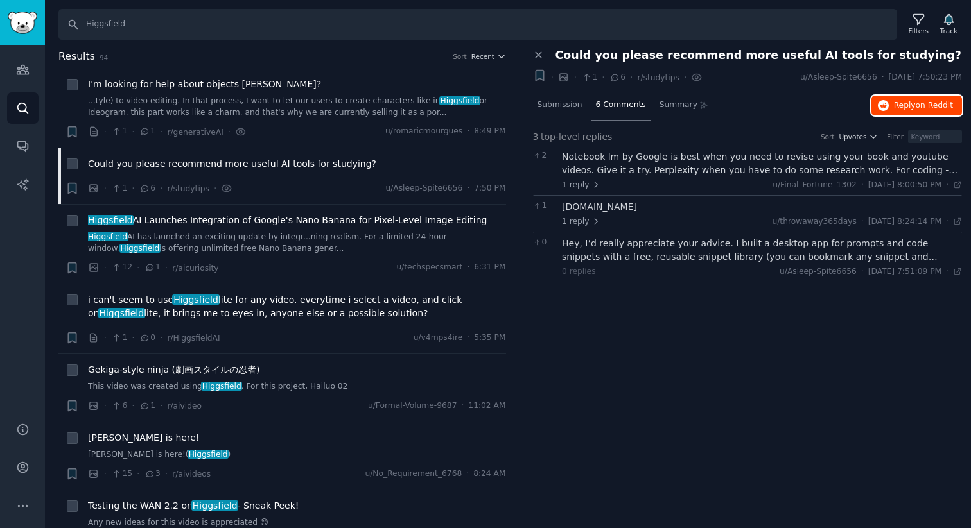
click at [932, 101] on span "on Reddit" at bounding box center [934, 105] width 37 height 9
click at [287, 240] on link "Higgsfield AI has launched an exciting update by integr...ning realism. For a l…" at bounding box center [297, 243] width 418 height 22
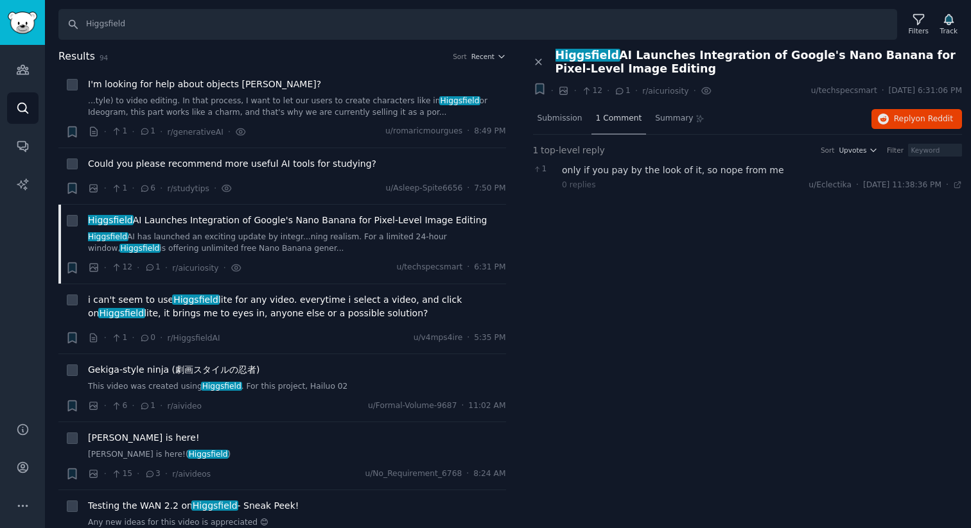
click at [628, 120] on span "1 Comment" at bounding box center [619, 119] width 46 height 12
click at [319, 324] on div "i can't seem to use Higgsfield lite for any video. everytime i select a video, …" at bounding box center [297, 308] width 418 height 31
click at [312, 308] on span "i can't seem to use Higgsfield lite for any video. everytime i select a video, …" at bounding box center [297, 306] width 418 height 27
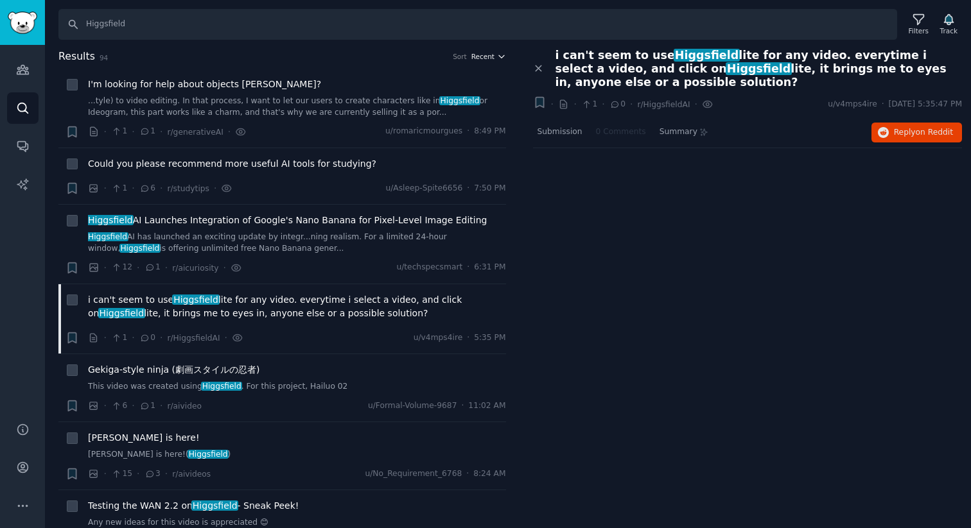
click at [485, 57] on span "Recent" at bounding box center [482, 56] width 23 height 9
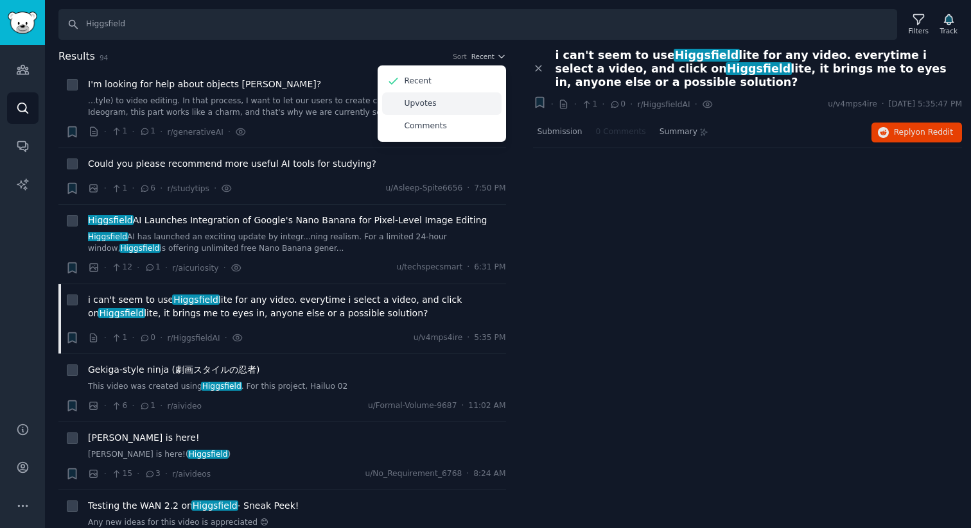
click at [433, 106] on div "Upvotes" at bounding box center [441, 103] width 119 height 22
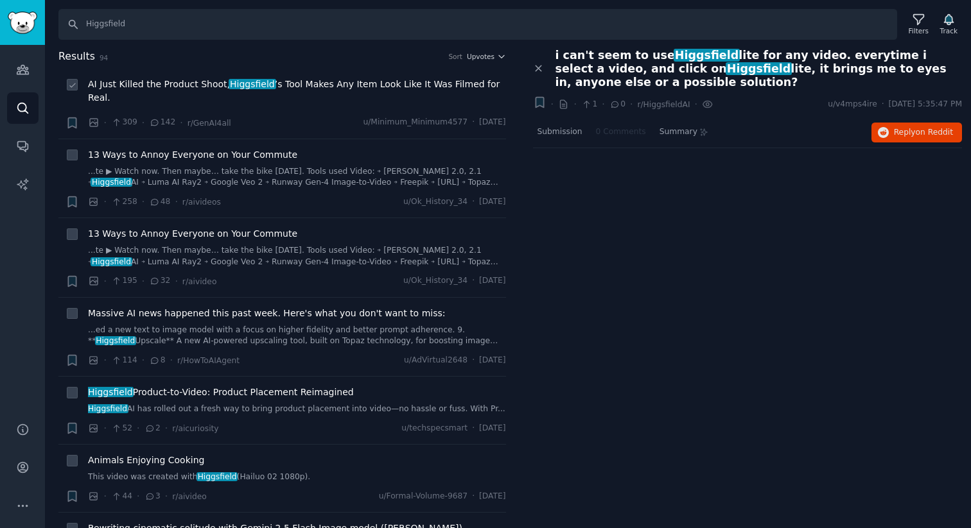
click at [259, 94] on span "AI Just Killed the Product Shoot, [PERSON_NAME] ’s Tool Makes Any Item Look Lik…" at bounding box center [297, 91] width 418 height 27
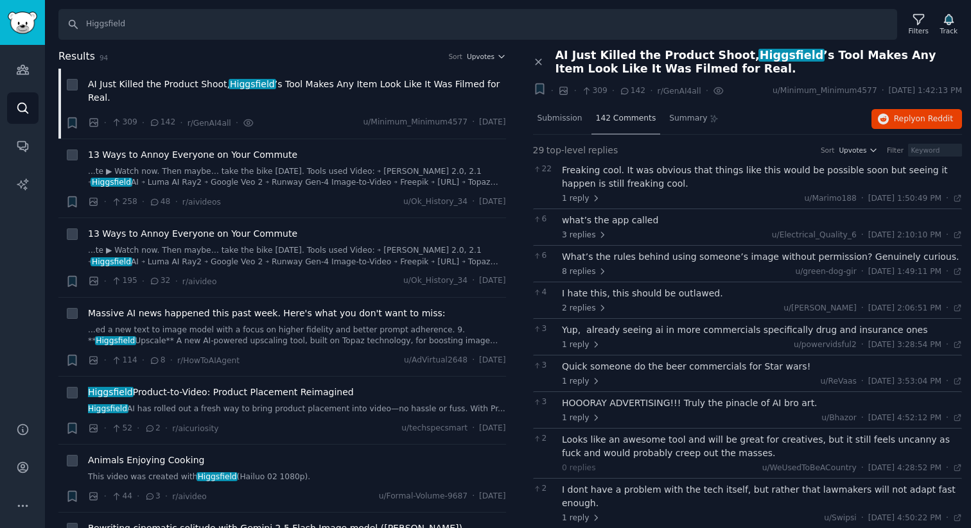
click at [629, 118] on span "142 Comments" at bounding box center [626, 119] width 60 height 12
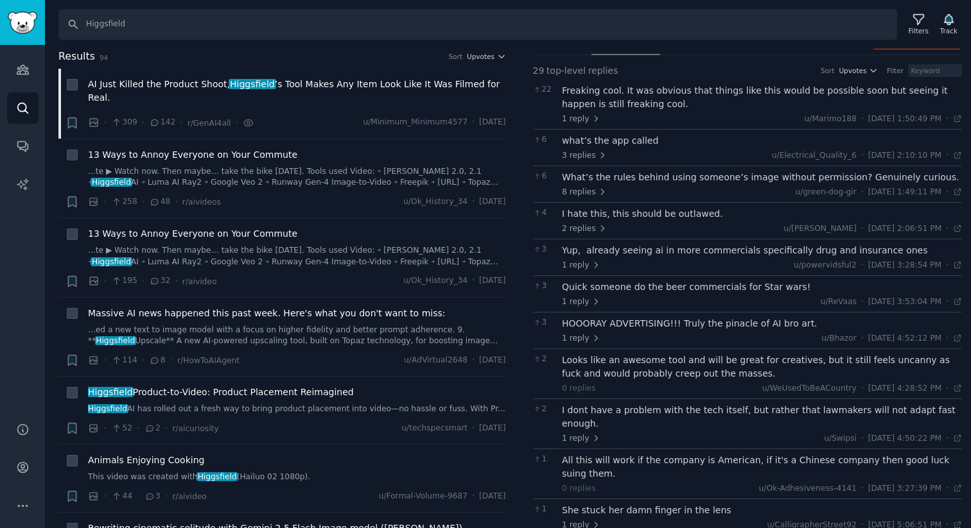
scroll to position [96, 0]
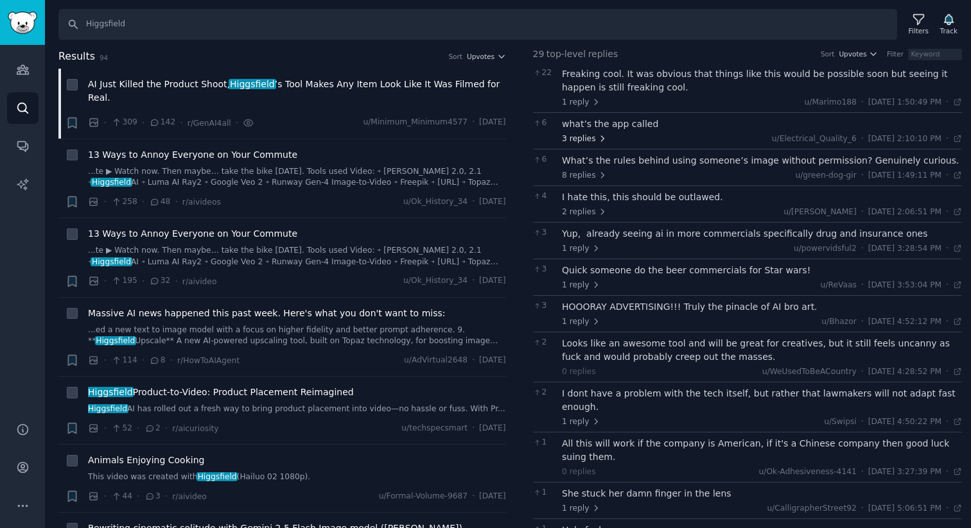
click at [591, 139] on span "3 replies" at bounding box center [584, 140] width 45 height 12
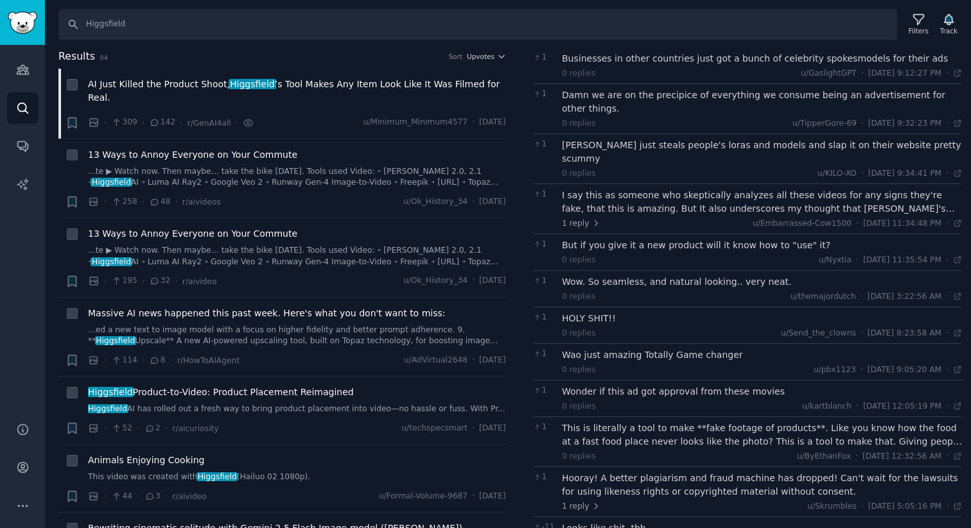
scroll to position [0, 0]
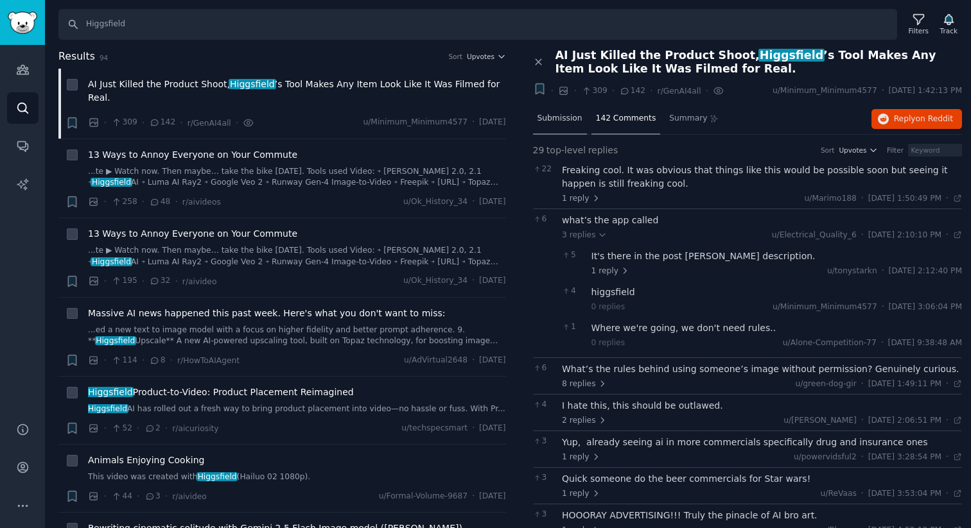
click at [567, 125] on div "Submission" at bounding box center [560, 119] width 54 height 31
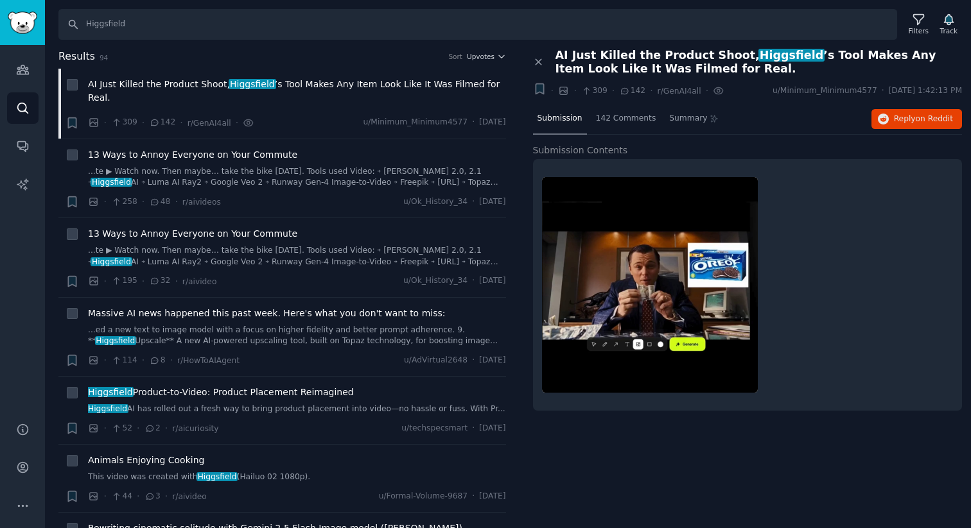
click at [565, 93] on icon at bounding box center [564, 91] width 12 height 12
click at [540, 84] on icon "button" at bounding box center [539, 89] width 8 height 10
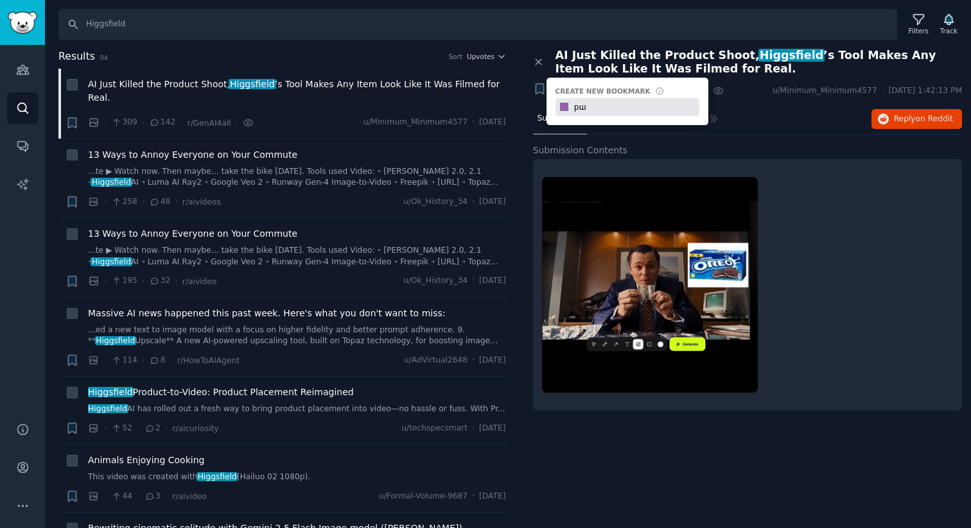
type input "р"
type input "h"
type input "Higgsfield"
click at [927, 119] on span "on Reddit" at bounding box center [934, 118] width 37 height 9
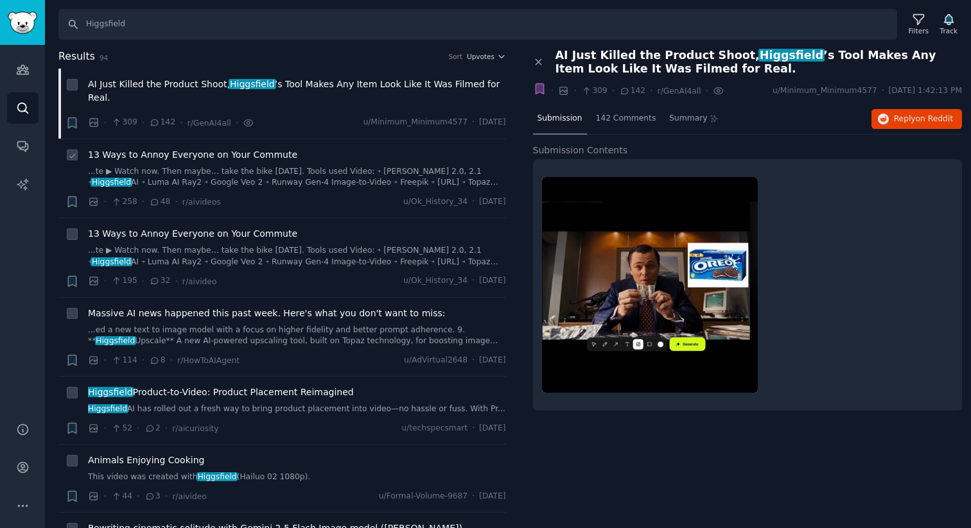
click at [325, 175] on link "...te ▶ Watch now. Then maybe… take the bike [DATE]. Tools used Video: ￫ [PERSO…" at bounding box center [297, 177] width 418 height 22
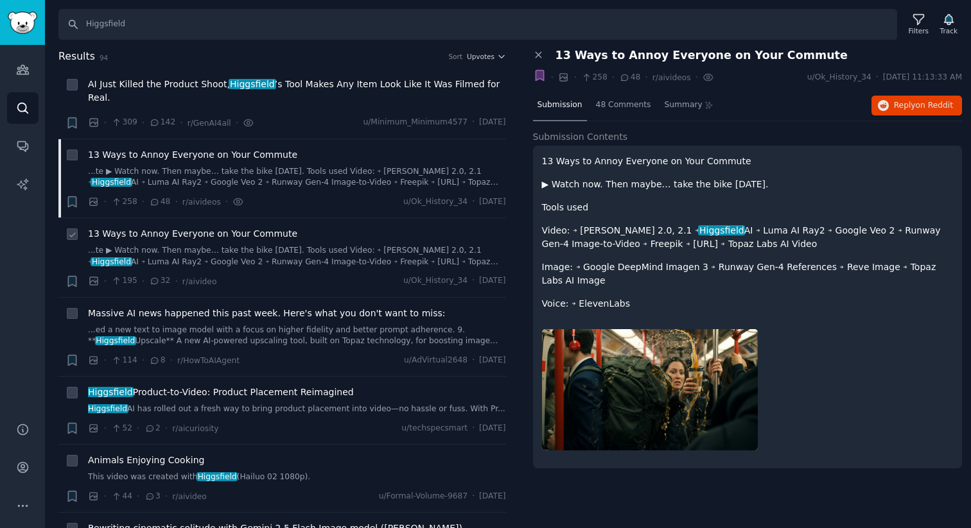
click at [328, 247] on link "...te ▶ Watch now. Then maybe… take the bike [DATE]. Tools used Video: ￫ [PERSO…" at bounding box center [297, 256] width 418 height 22
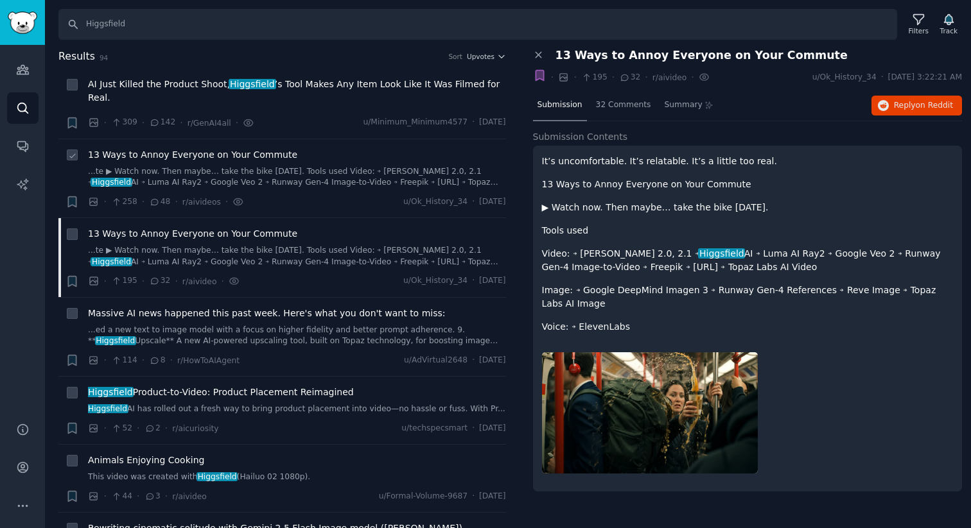
click at [315, 159] on div "13 Ways to Annoy Everyone on Your Commute" at bounding box center [297, 154] width 418 height 13
click at [274, 309] on span "Massive AI news happened this past week. Here's what you don't want to miss:" at bounding box center [266, 313] width 357 height 13
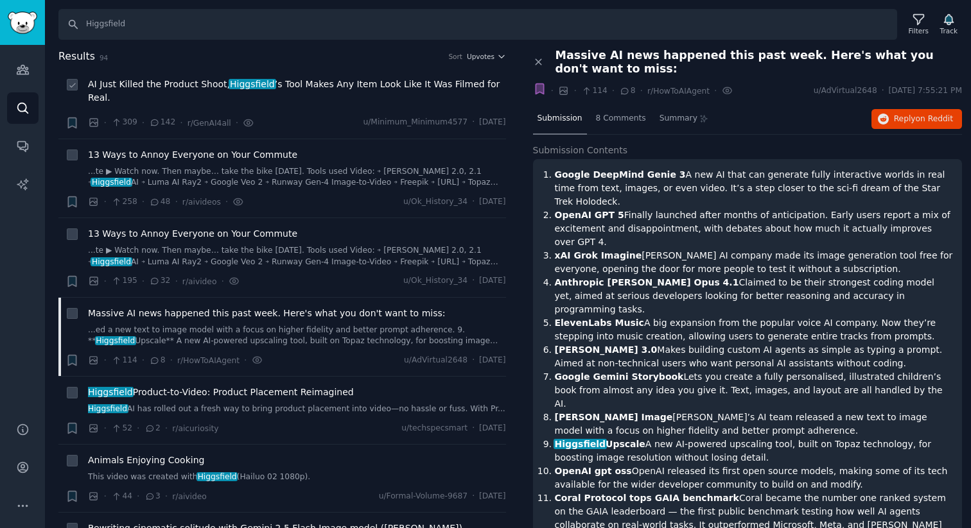
click at [245, 96] on span "AI Just Killed the Product Shoot, [PERSON_NAME] ’s Tool Makes Any Item Look Lik…" at bounding box center [297, 91] width 418 height 27
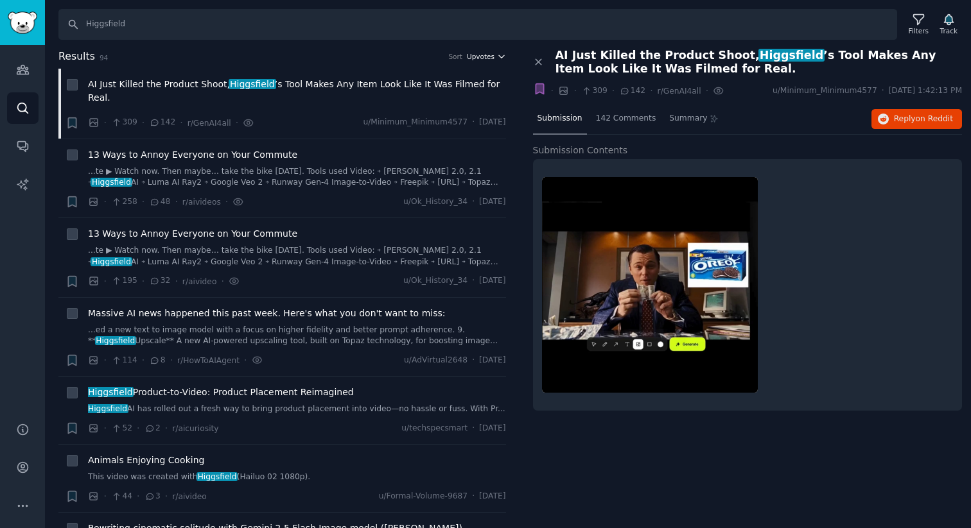
click at [476, 56] on span "Upvotes" at bounding box center [481, 56] width 28 height 9
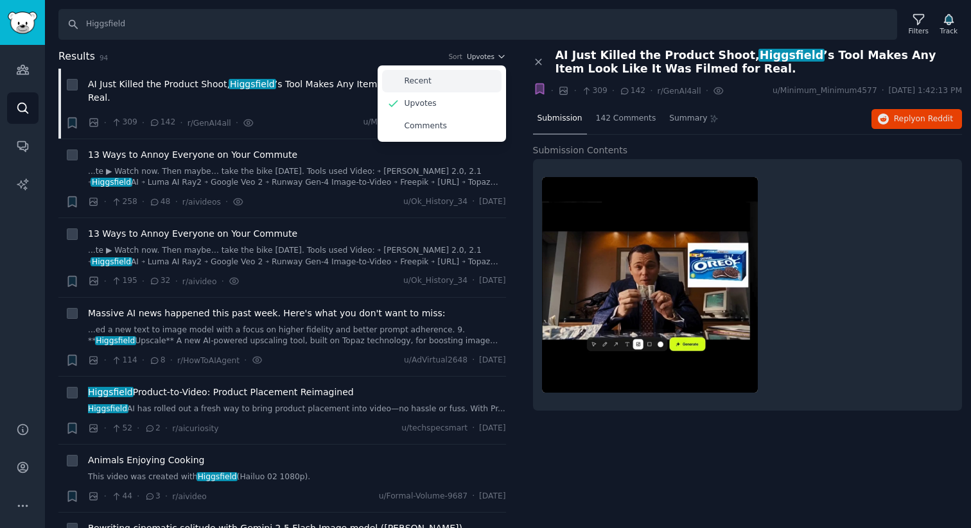
click at [405, 76] on p "Recent" at bounding box center [418, 82] width 27 height 12
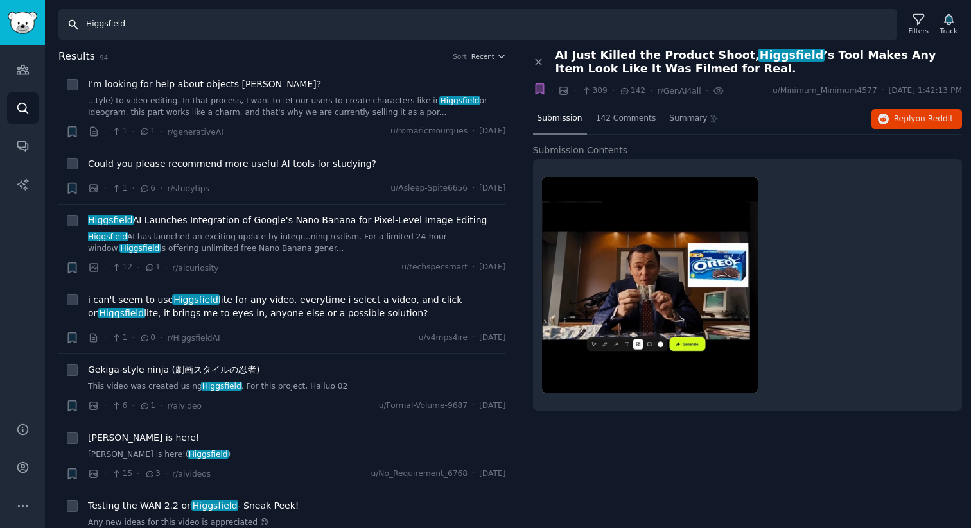
click at [139, 21] on input "Higgsfield" at bounding box center [477, 24] width 839 height 31
type input "ai video"
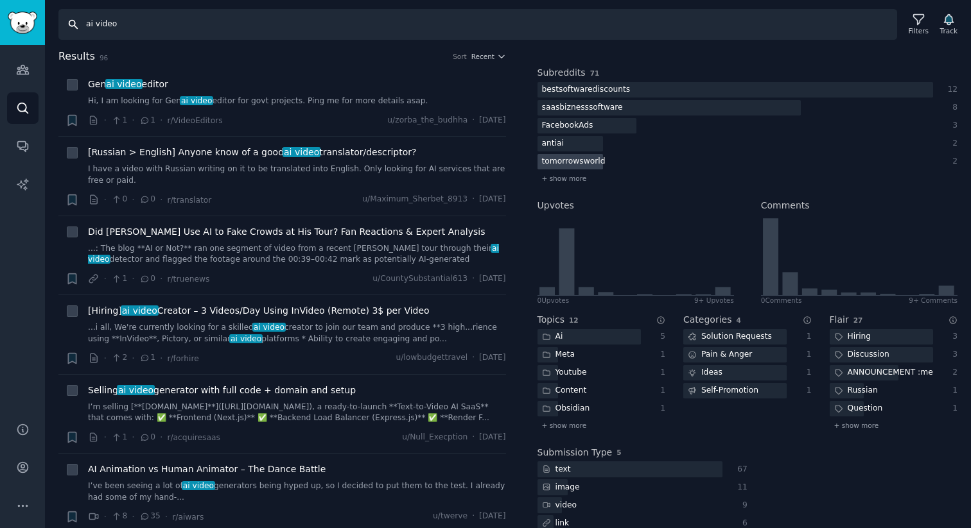
scroll to position [207, 0]
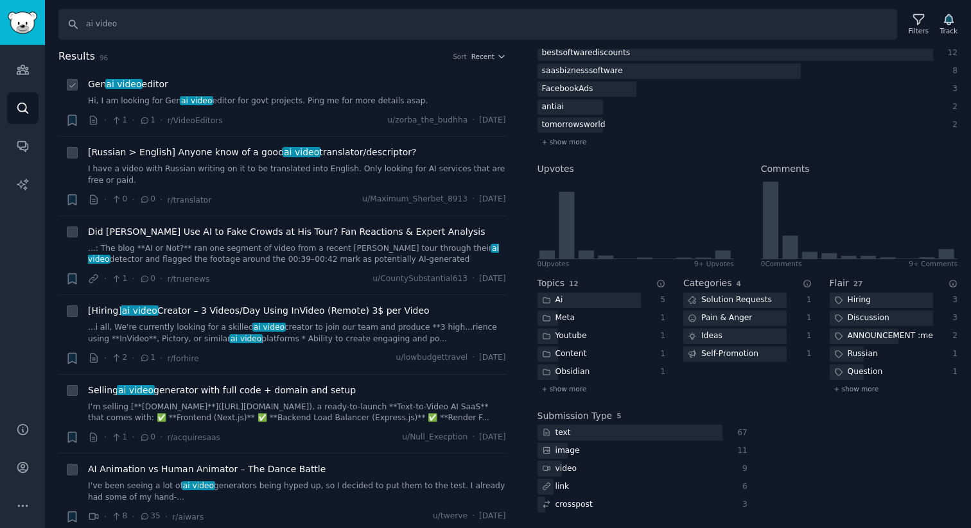
click at [273, 110] on div "Gen ai video editor Hi, I am looking for Gen ai video editor for govt projects.…" at bounding box center [297, 102] width 418 height 49
click at [255, 98] on link "Hi, I am looking for Gen ai video editor for govt projects. Ping me for more de…" at bounding box center [297, 102] width 418 height 12
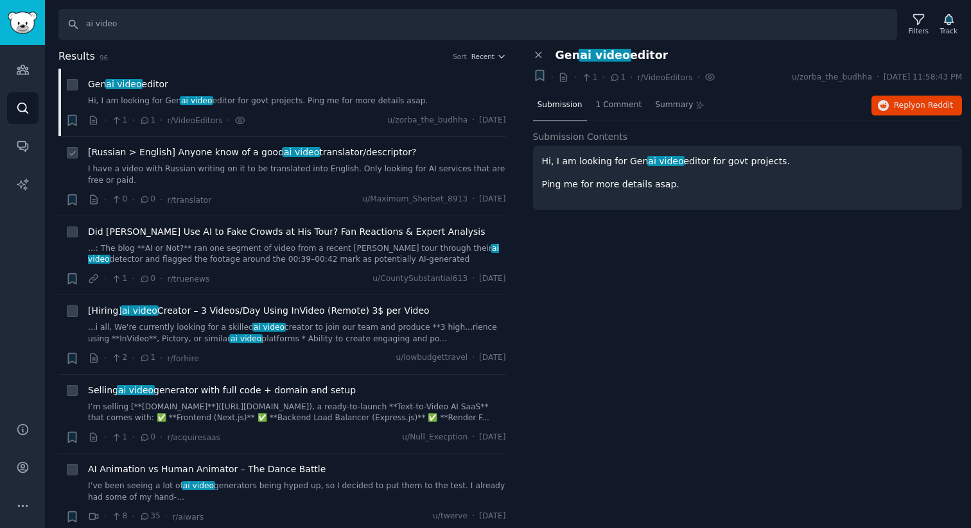
click at [308, 175] on link "I have a video with Russian writing on it to be translated into English. Only l…" at bounding box center [297, 175] width 418 height 22
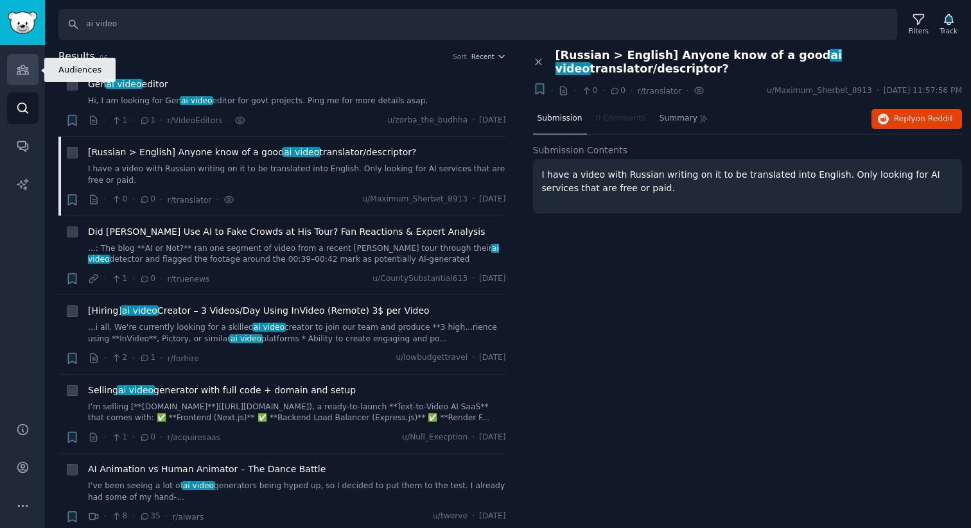
click at [31, 76] on link "Audiences" at bounding box center [22, 69] width 31 height 31
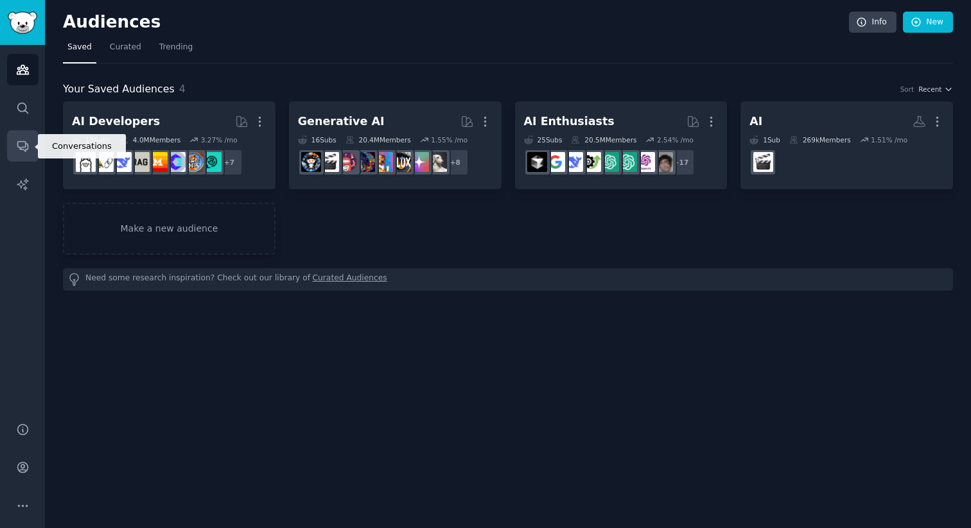
click at [25, 155] on link "Conversations" at bounding box center [22, 145] width 31 height 31
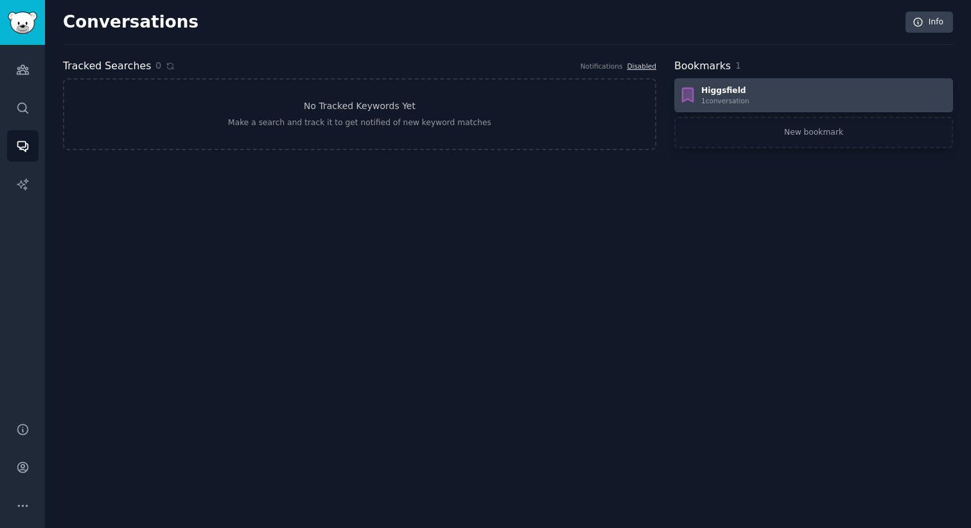
click at [740, 86] on div "Higgsfield" at bounding box center [725, 91] width 48 height 12
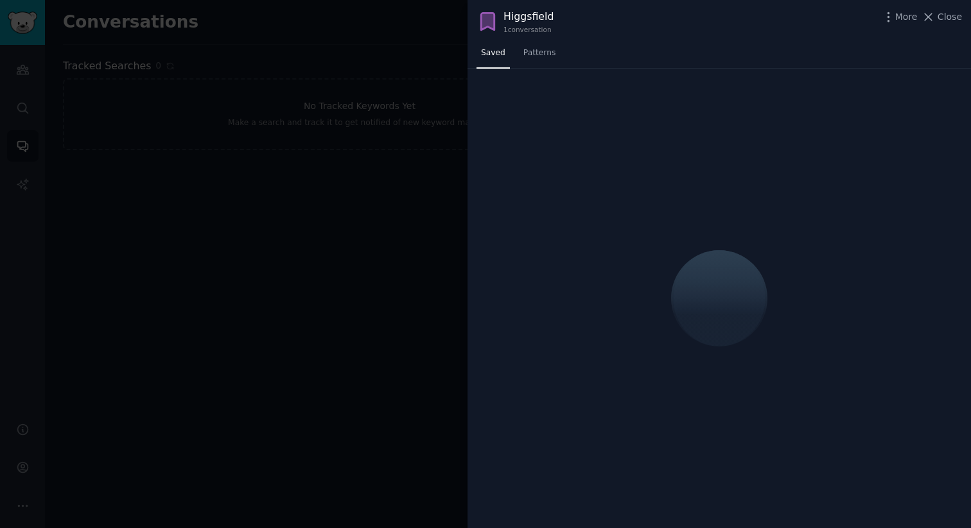
click at [496, 12] on icon at bounding box center [487, 21] width 22 height 22
click at [404, 92] on div at bounding box center [485, 264] width 971 height 528
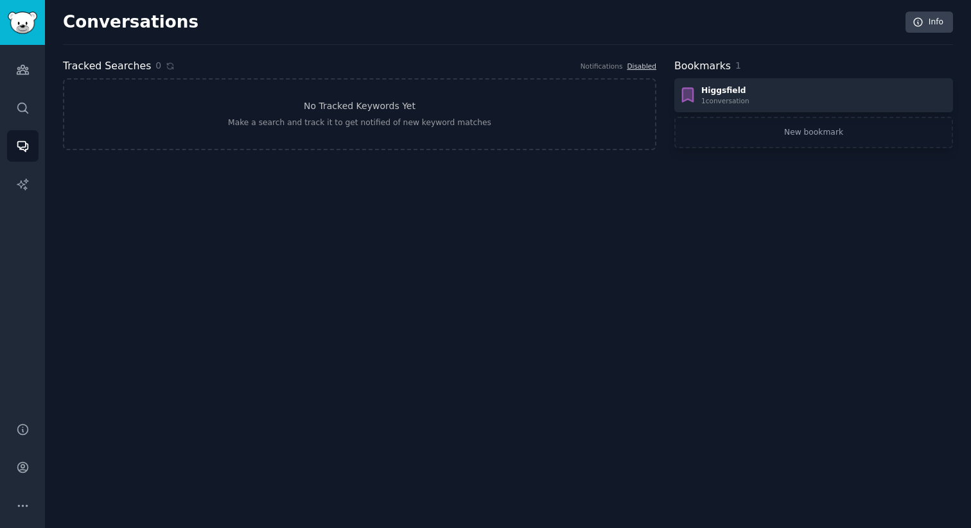
click at [616, 69] on div "Notifications" at bounding box center [601, 66] width 42 height 9
click at [19, 147] on icon "Sidebar" at bounding box center [22, 147] width 10 height 10
click at [17, 82] on link "Audiences" at bounding box center [22, 69] width 31 height 31
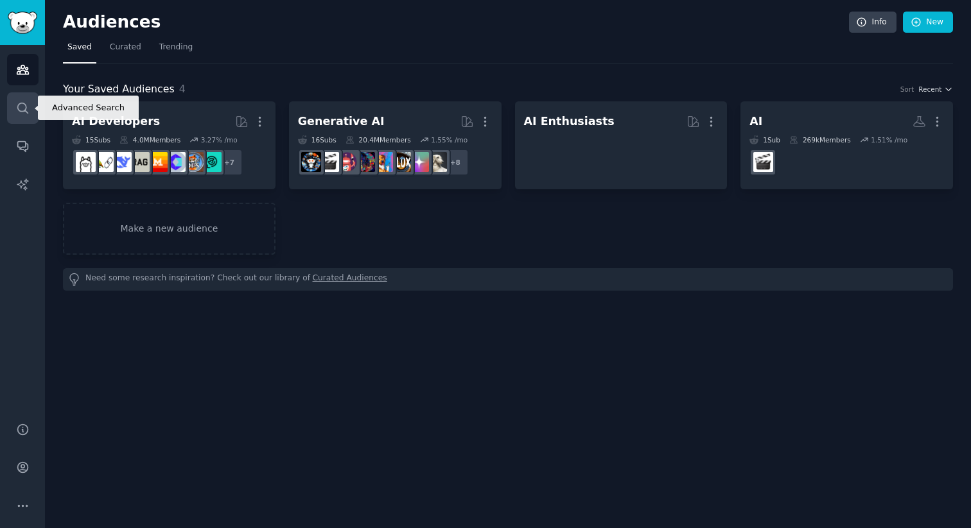
click at [25, 107] on icon "Sidebar" at bounding box center [22, 107] width 13 height 13
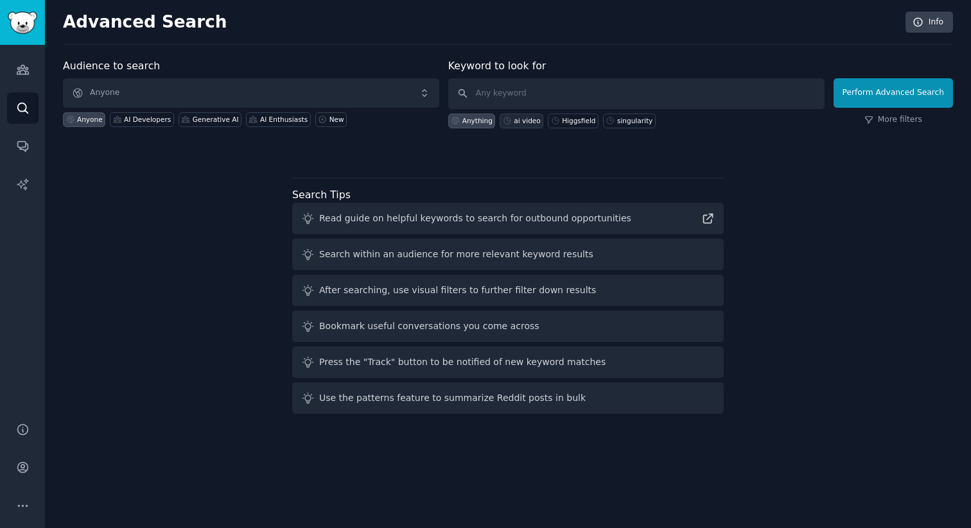
click at [512, 121] on icon at bounding box center [507, 120] width 9 height 9
type input "ai video"
click at [872, 97] on button "Perform Advanced Search" at bounding box center [892, 93] width 119 height 30
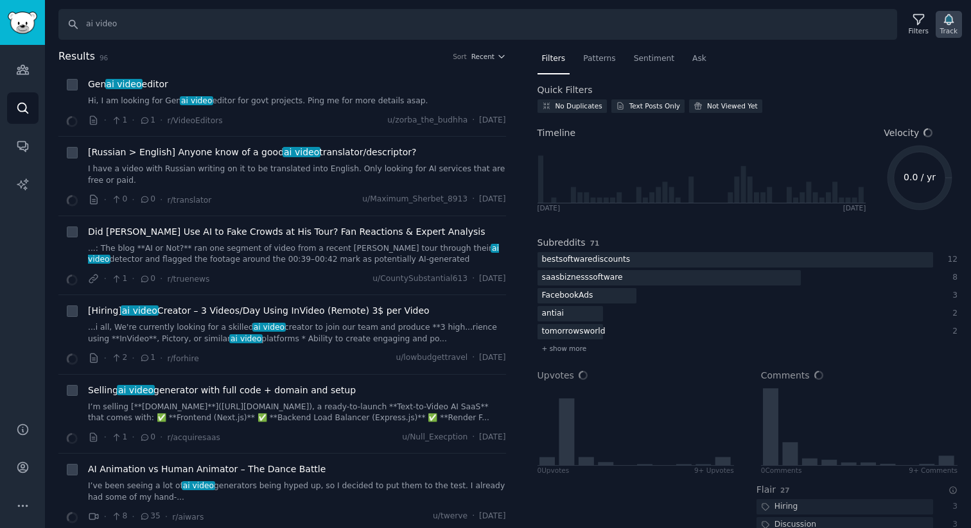
click at [958, 23] on div "Track" at bounding box center [948, 24] width 26 height 27
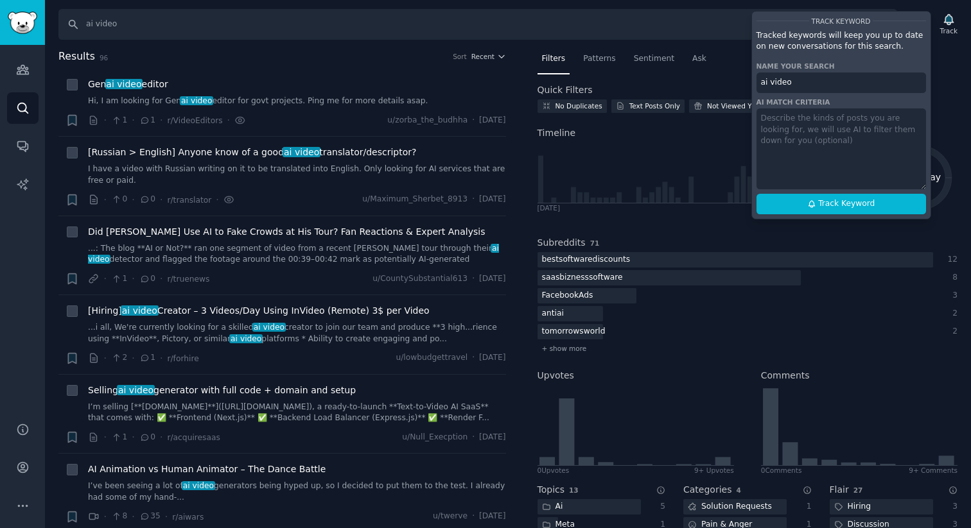
click at [826, 121] on textarea at bounding box center [841, 149] width 170 height 81
click at [828, 205] on span "Track Keyword" at bounding box center [846, 204] width 57 height 12
type input "ai video"
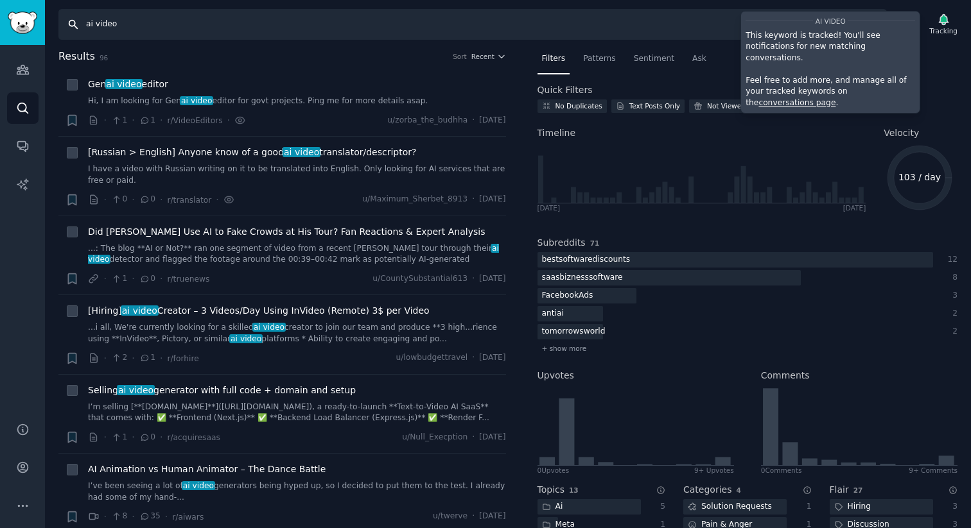
click at [222, 27] on input "ai video" at bounding box center [472, 24] width 828 height 31
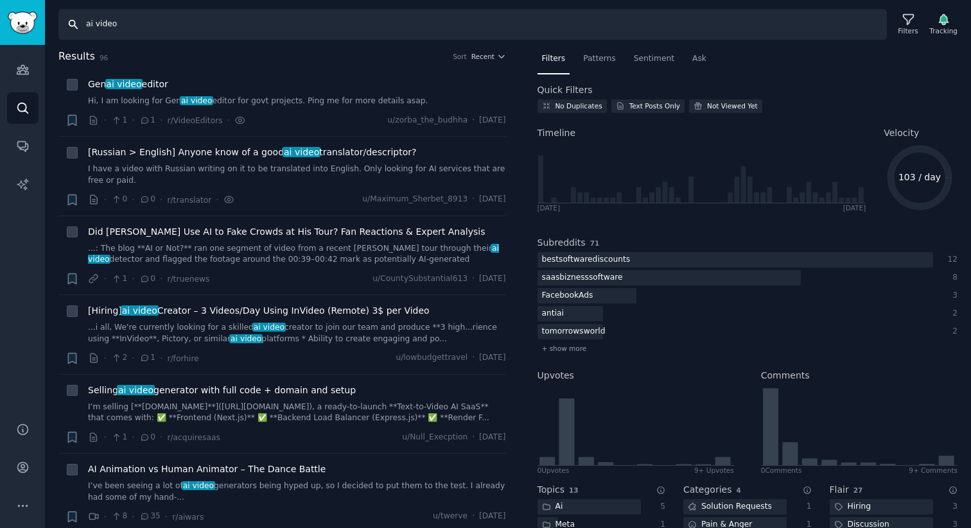
click at [222, 27] on input "ai video" at bounding box center [472, 24] width 828 height 31
type input "Higgsfield"
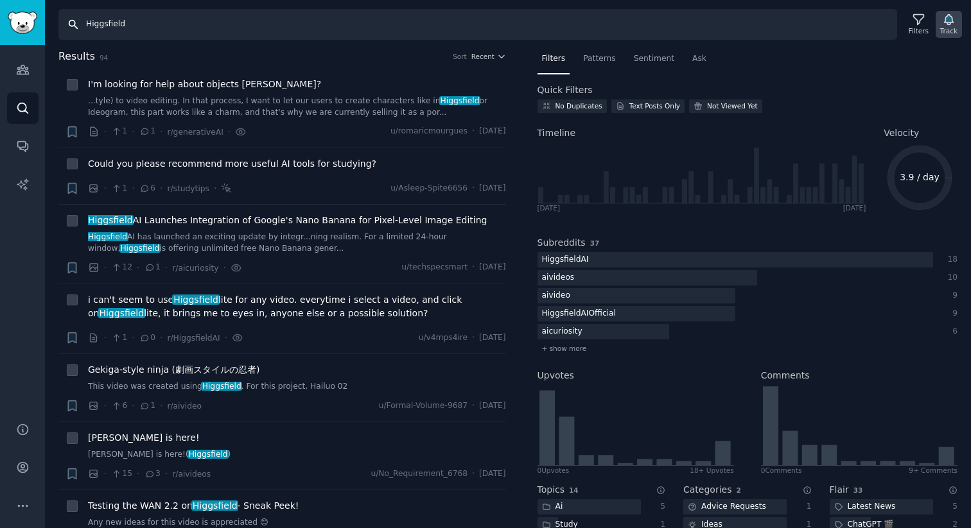
click at [955, 22] on div "Track" at bounding box center [948, 24] width 26 height 27
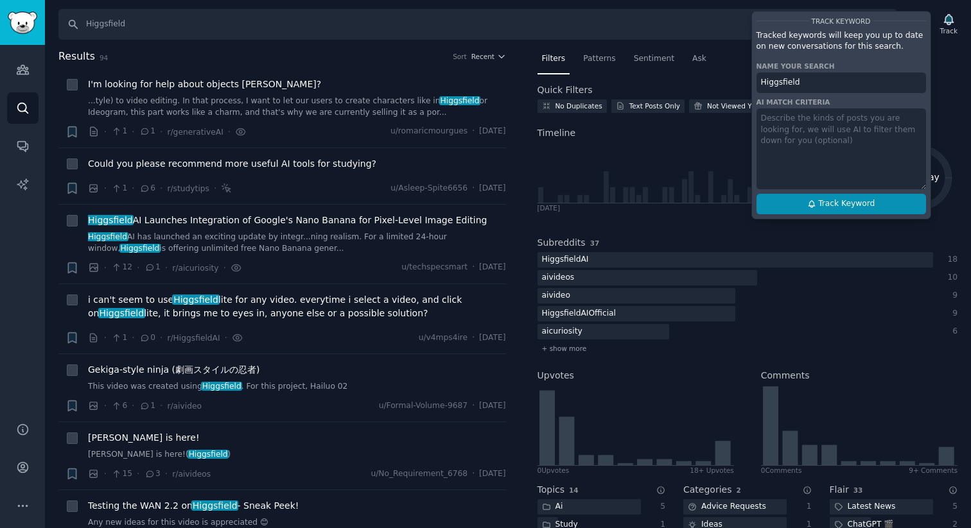
click at [791, 212] on button "Track Keyword" at bounding box center [841, 204] width 170 height 21
type input "Higgsfield"
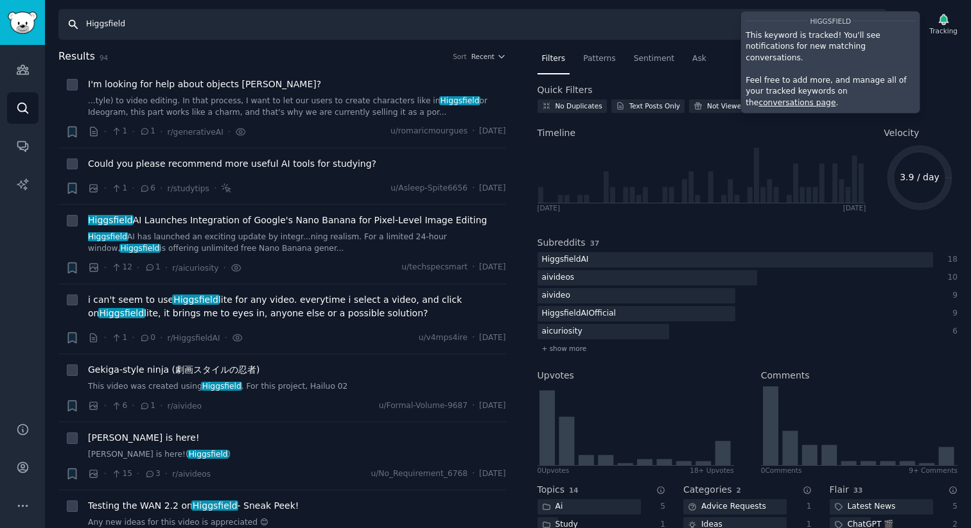
click at [268, 35] on input "Higgsfield" at bounding box center [472, 24] width 828 height 31
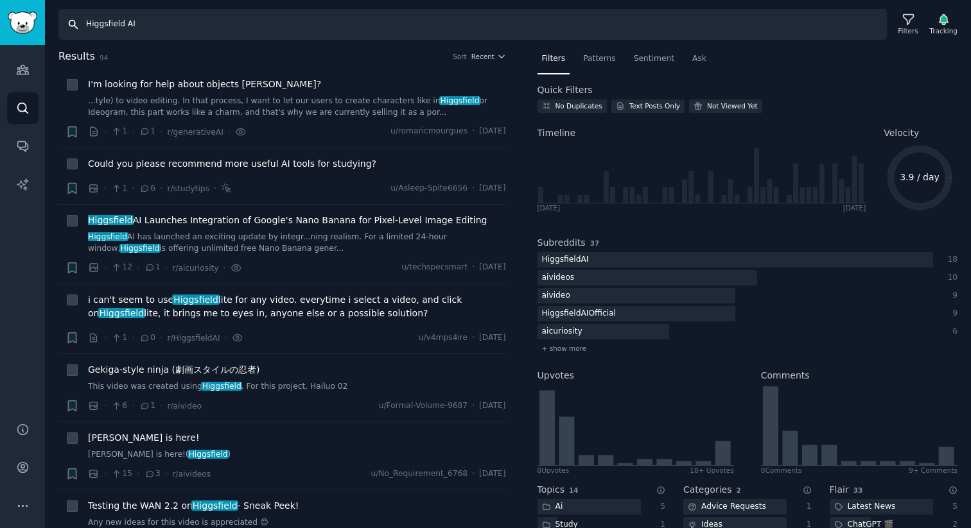
type input "Higgsfield AI"
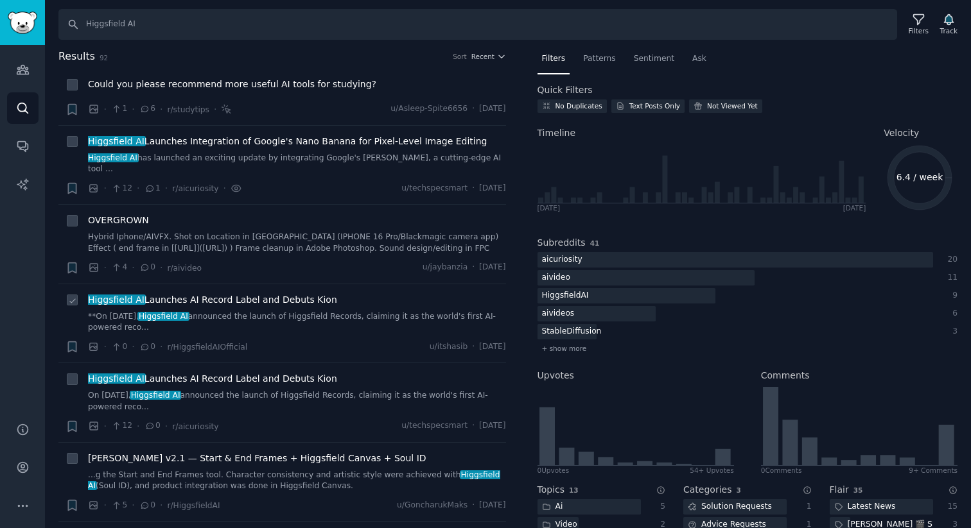
click at [162, 293] on span "Higgsfield AI Launches AI Record Label and Debuts Kion" at bounding box center [212, 299] width 249 height 13
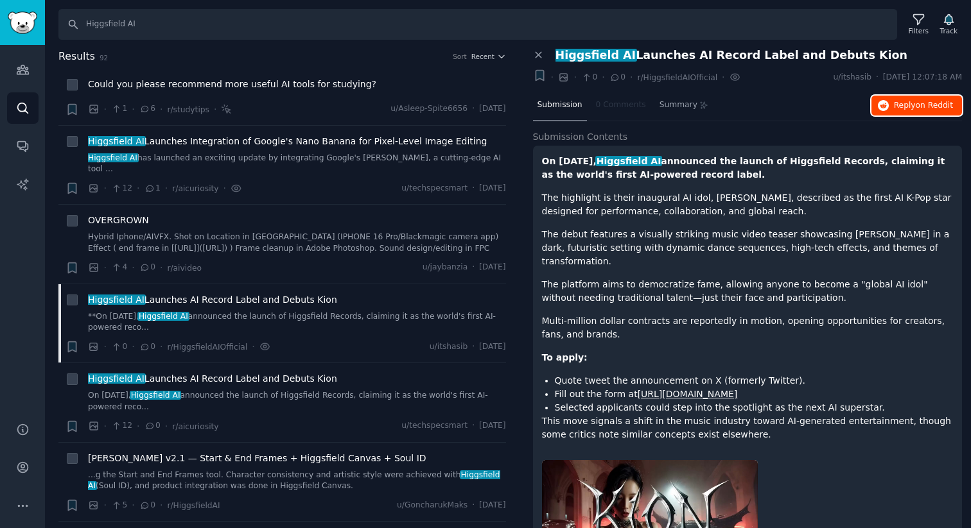
click at [896, 107] on span "Reply on Reddit" at bounding box center [923, 106] width 59 height 12
